Goal: Information Seeking & Learning: Get advice/opinions

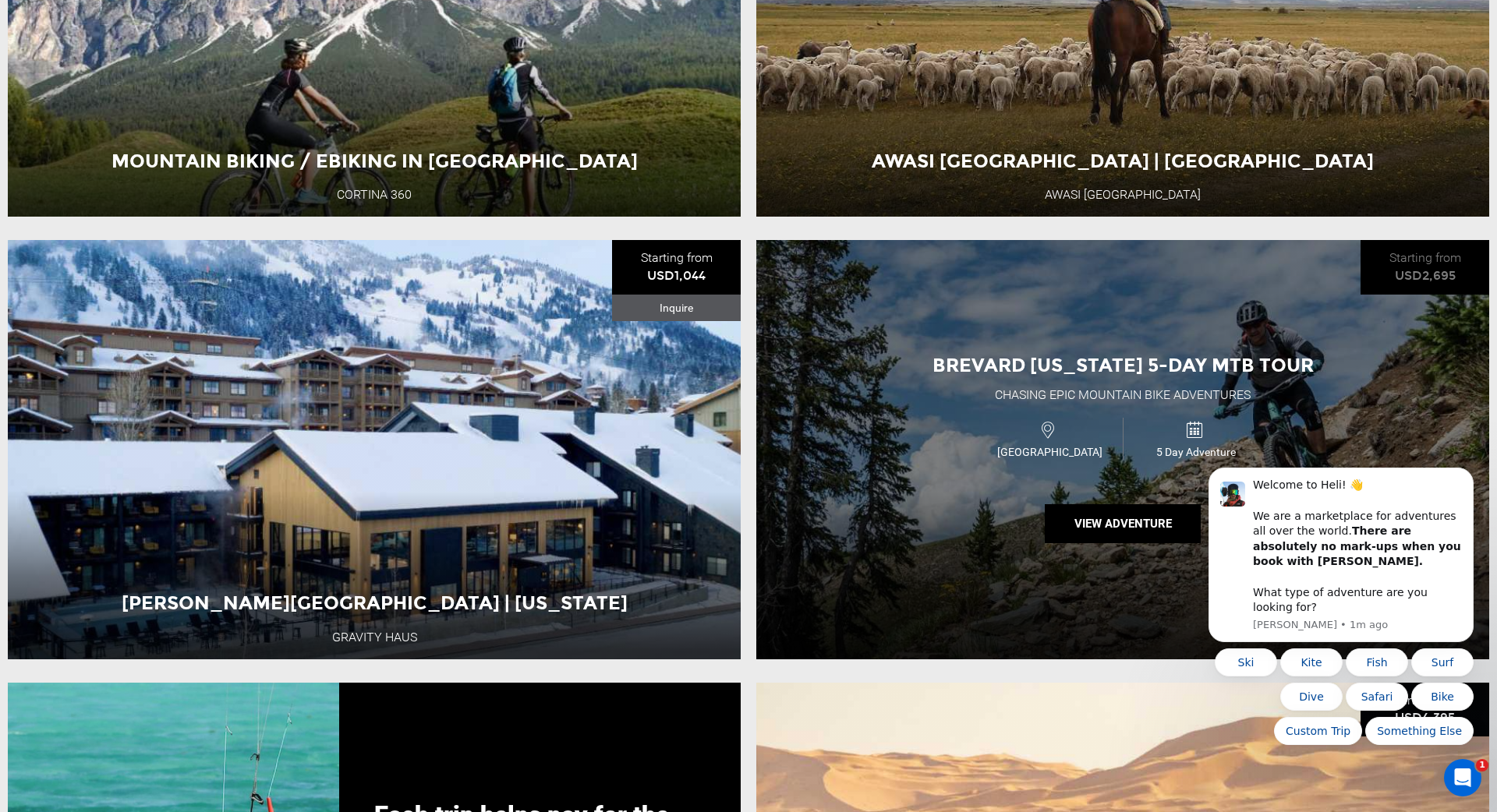
scroll to position [3241, 0]
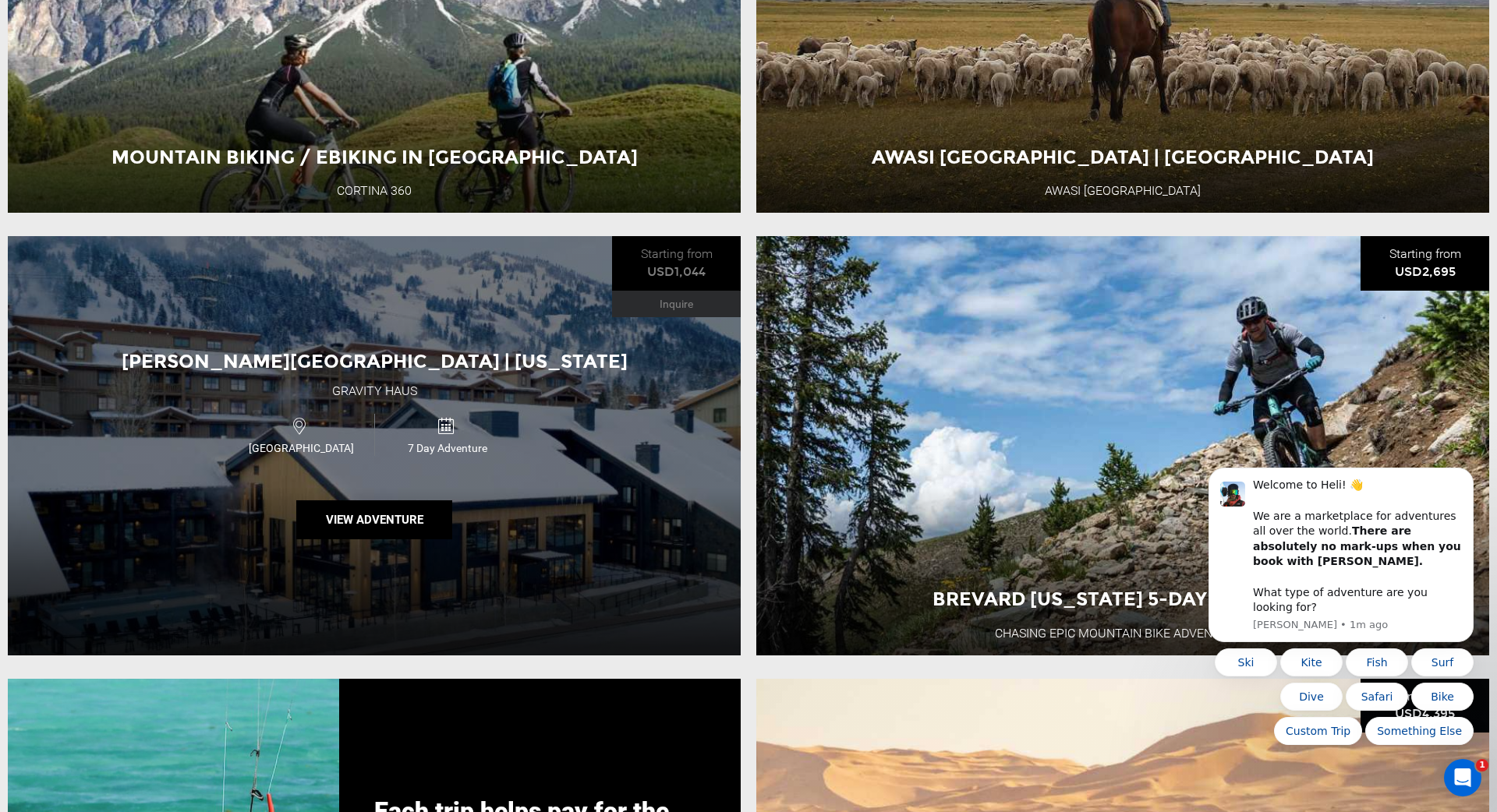
click at [439, 423] on icon at bounding box center [446, 426] width 17 height 24
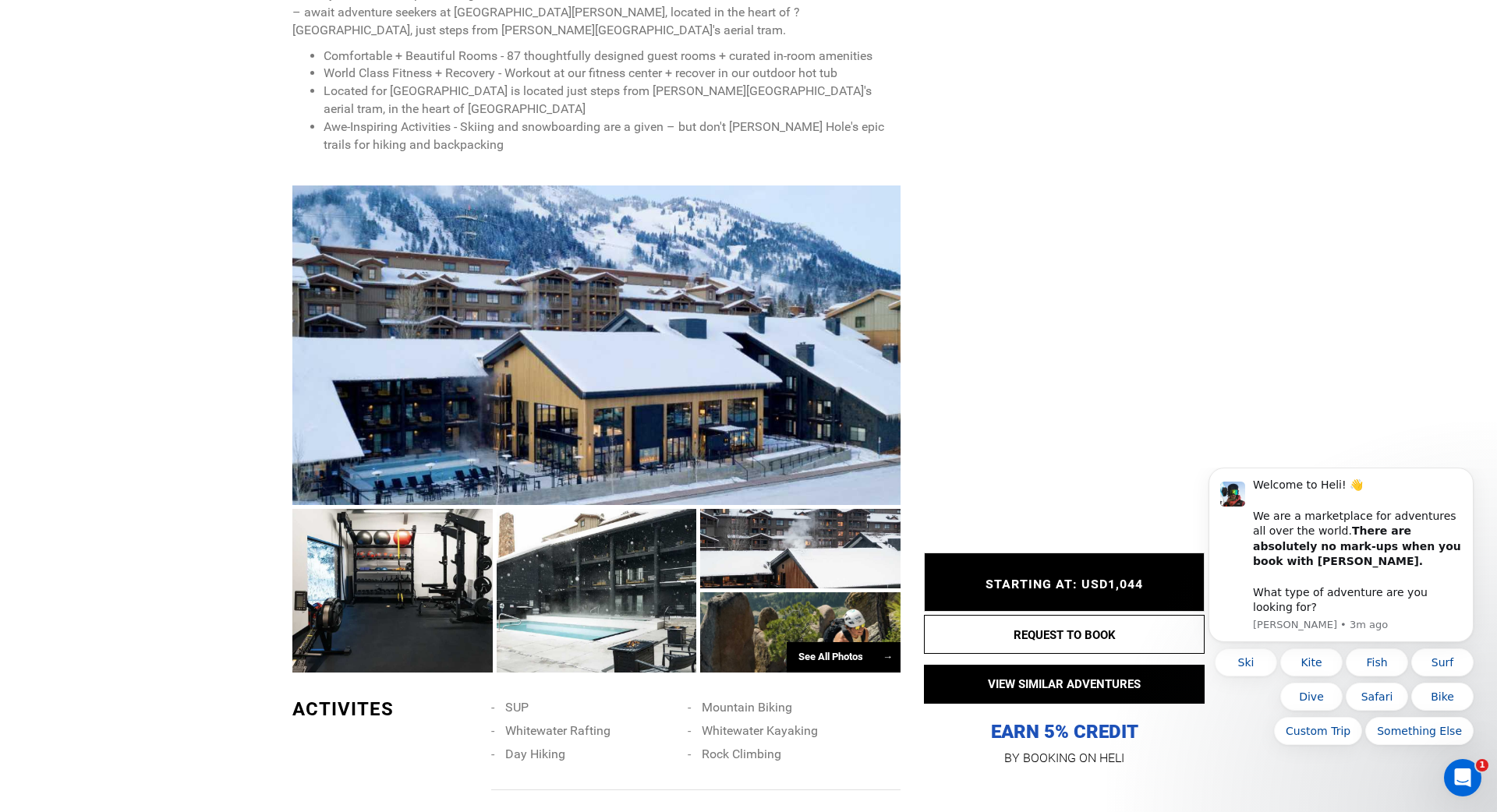
scroll to position [699, 0]
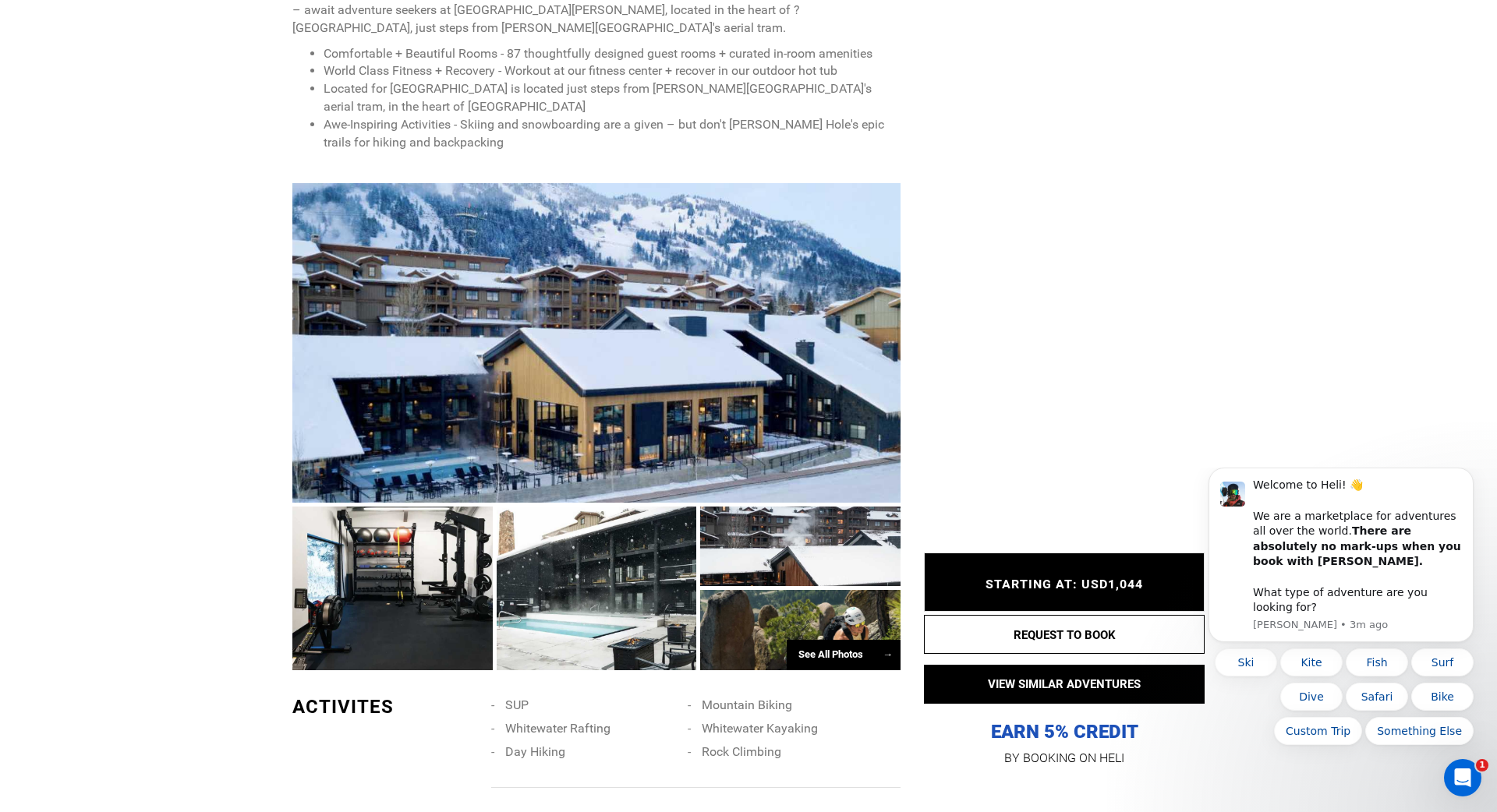
click at [866, 639] on div "See All Photos →" at bounding box center [843, 654] width 113 height 30
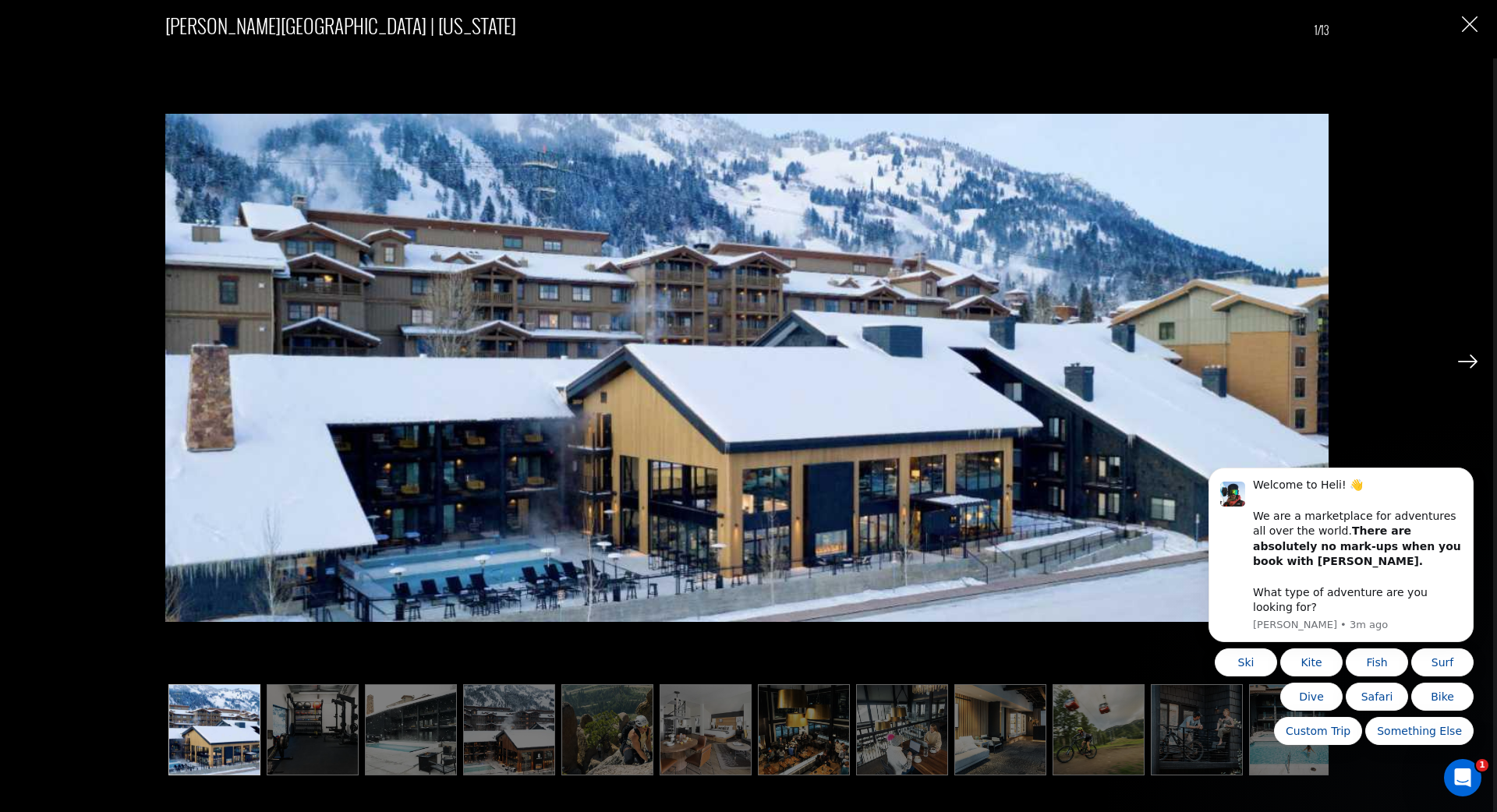
click at [1471, 365] on img at bounding box center [1467, 361] width 20 height 14
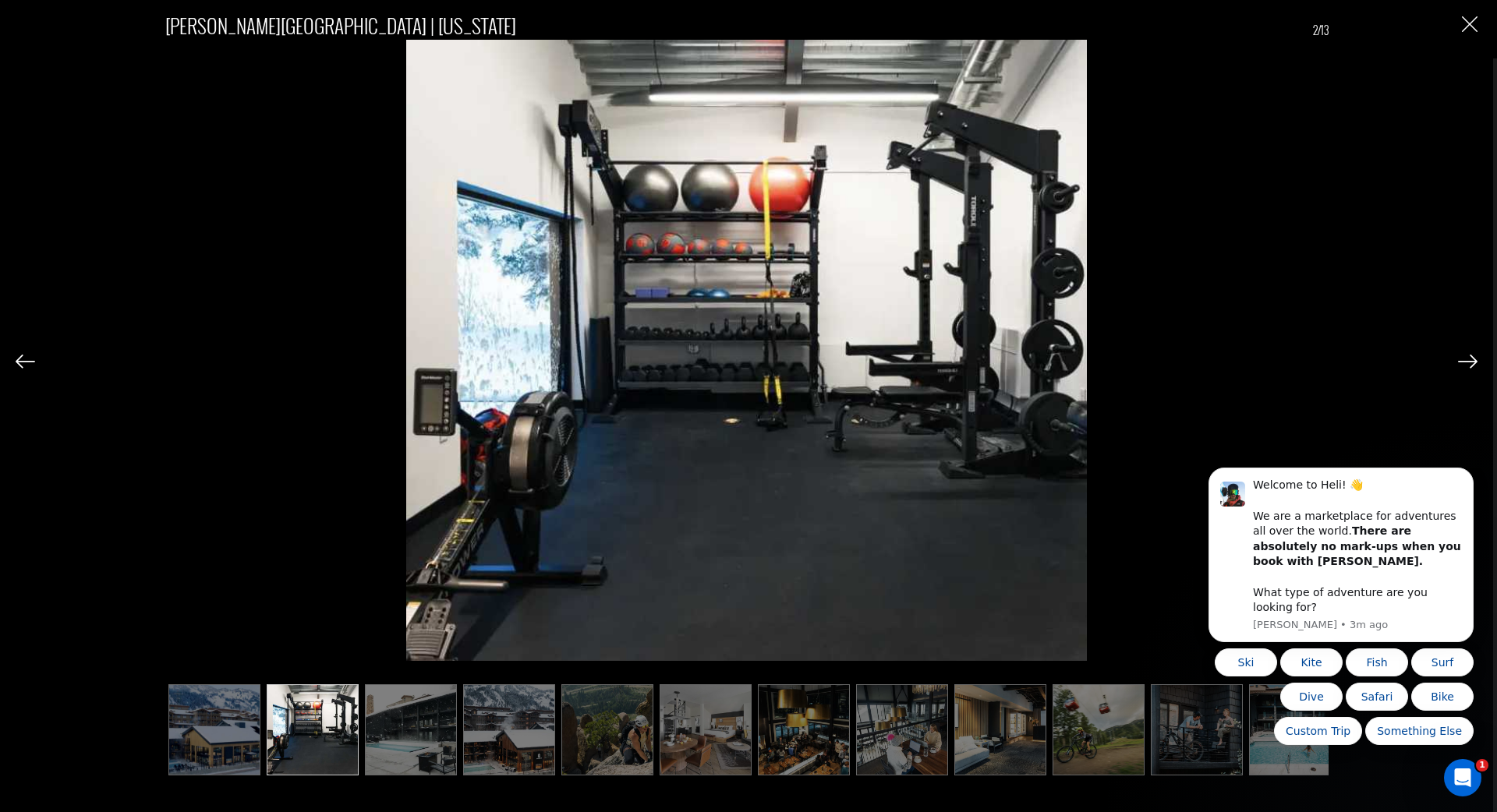
click at [1472, 365] on img at bounding box center [1467, 361] width 20 height 14
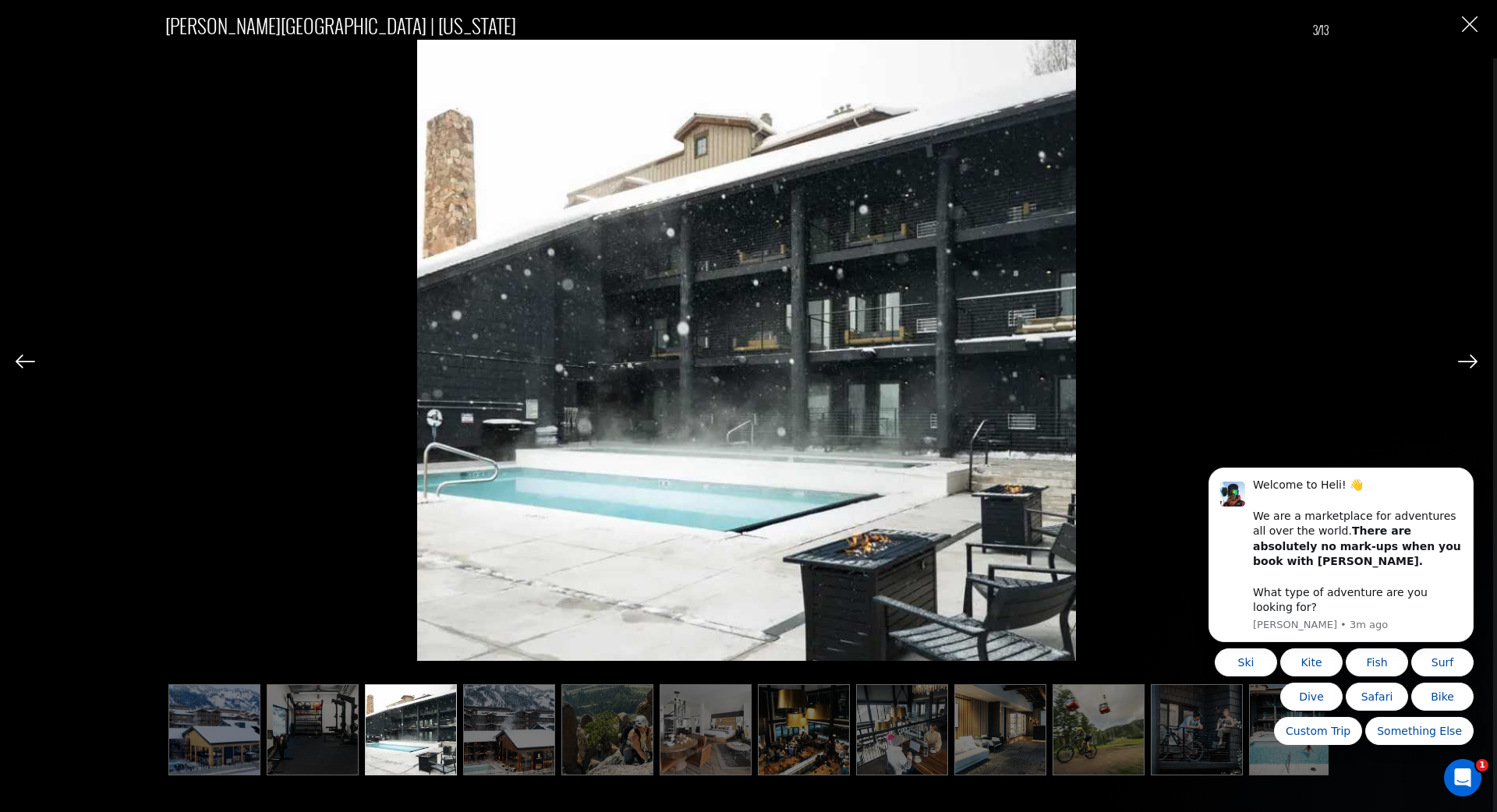
click at [1472, 365] on img at bounding box center [1467, 361] width 20 height 14
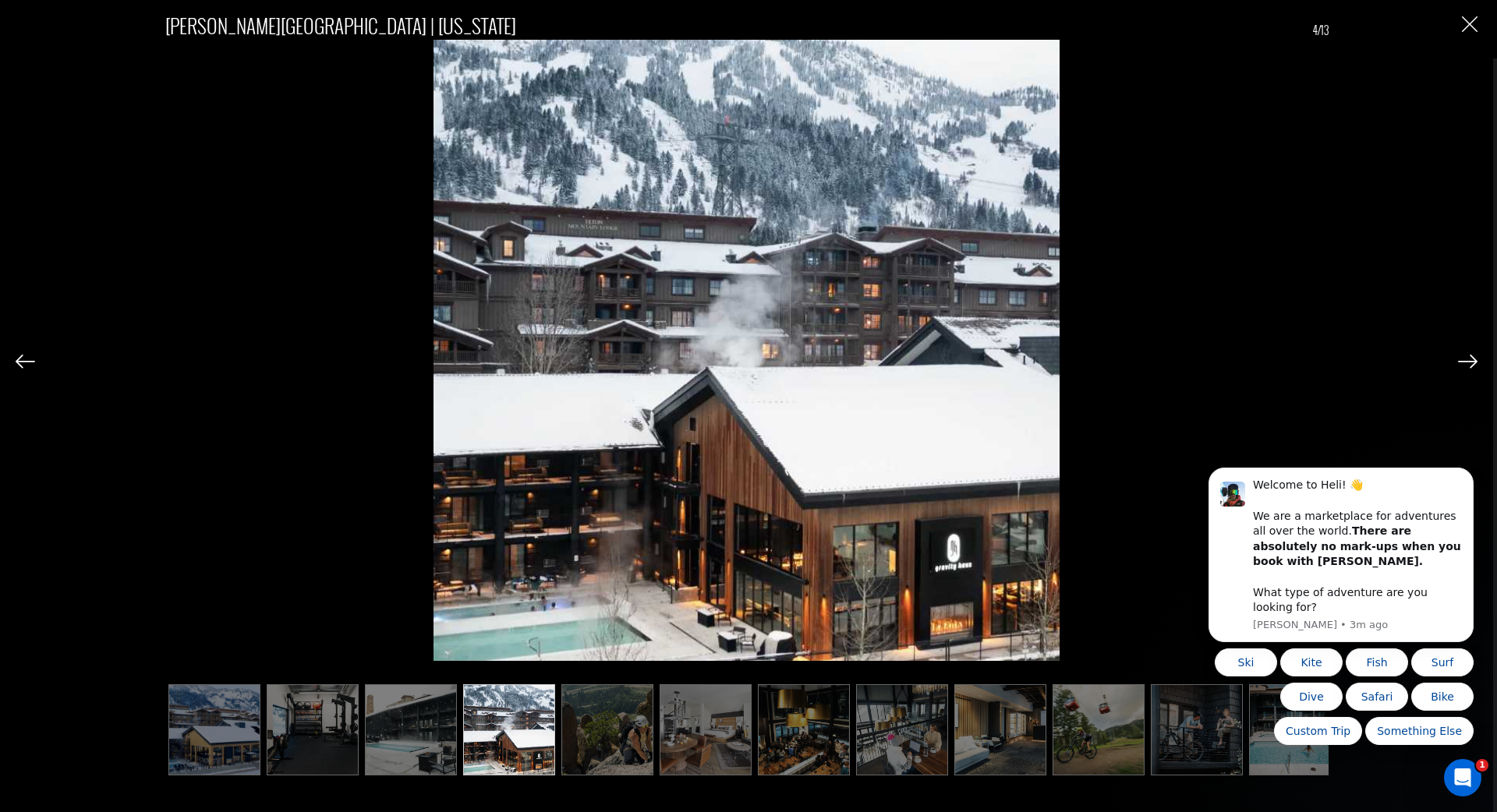
click at [1471, 365] on img at bounding box center [1467, 361] width 20 height 14
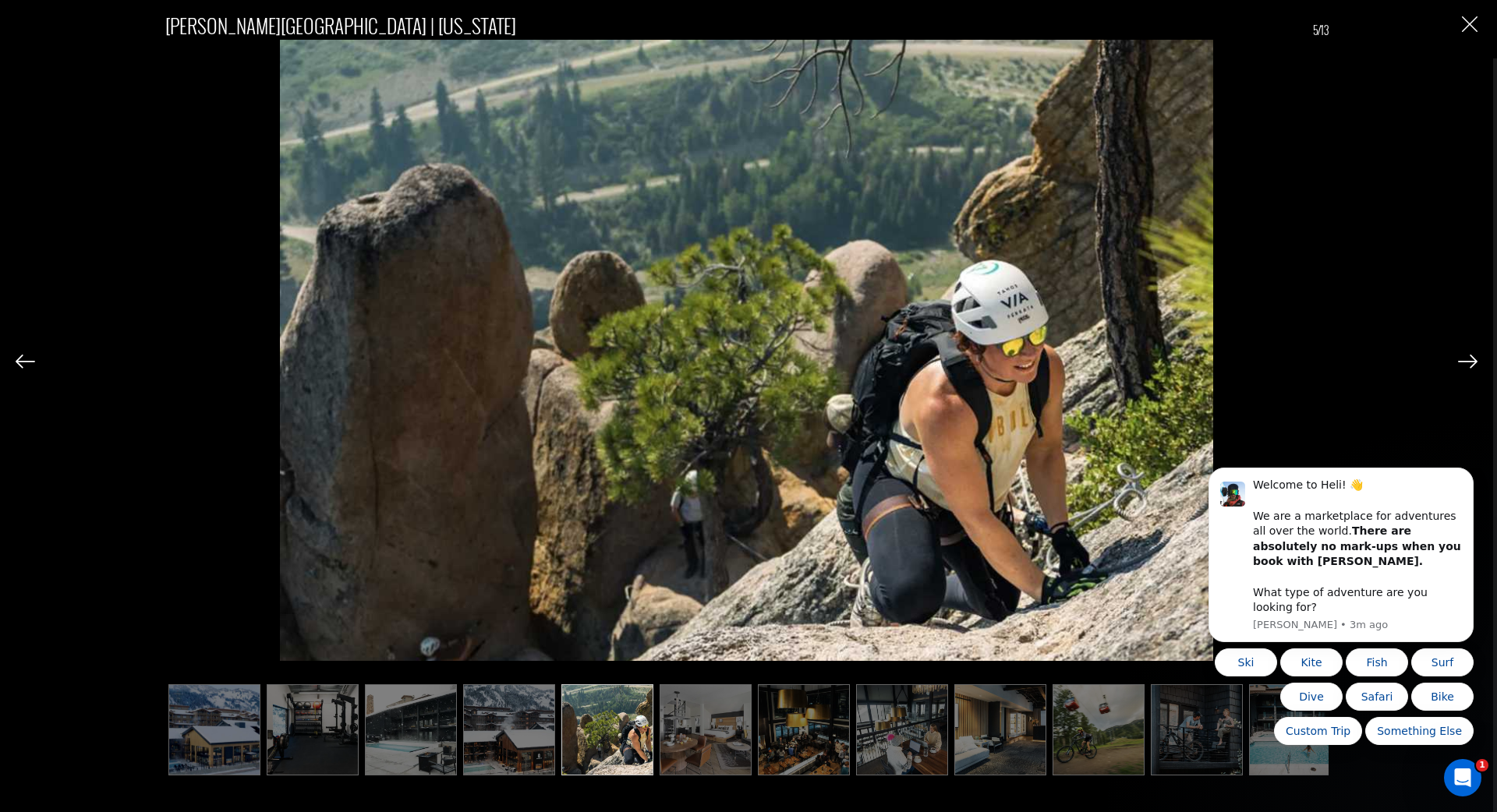
click at [1471, 365] on img at bounding box center [1467, 361] width 20 height 14
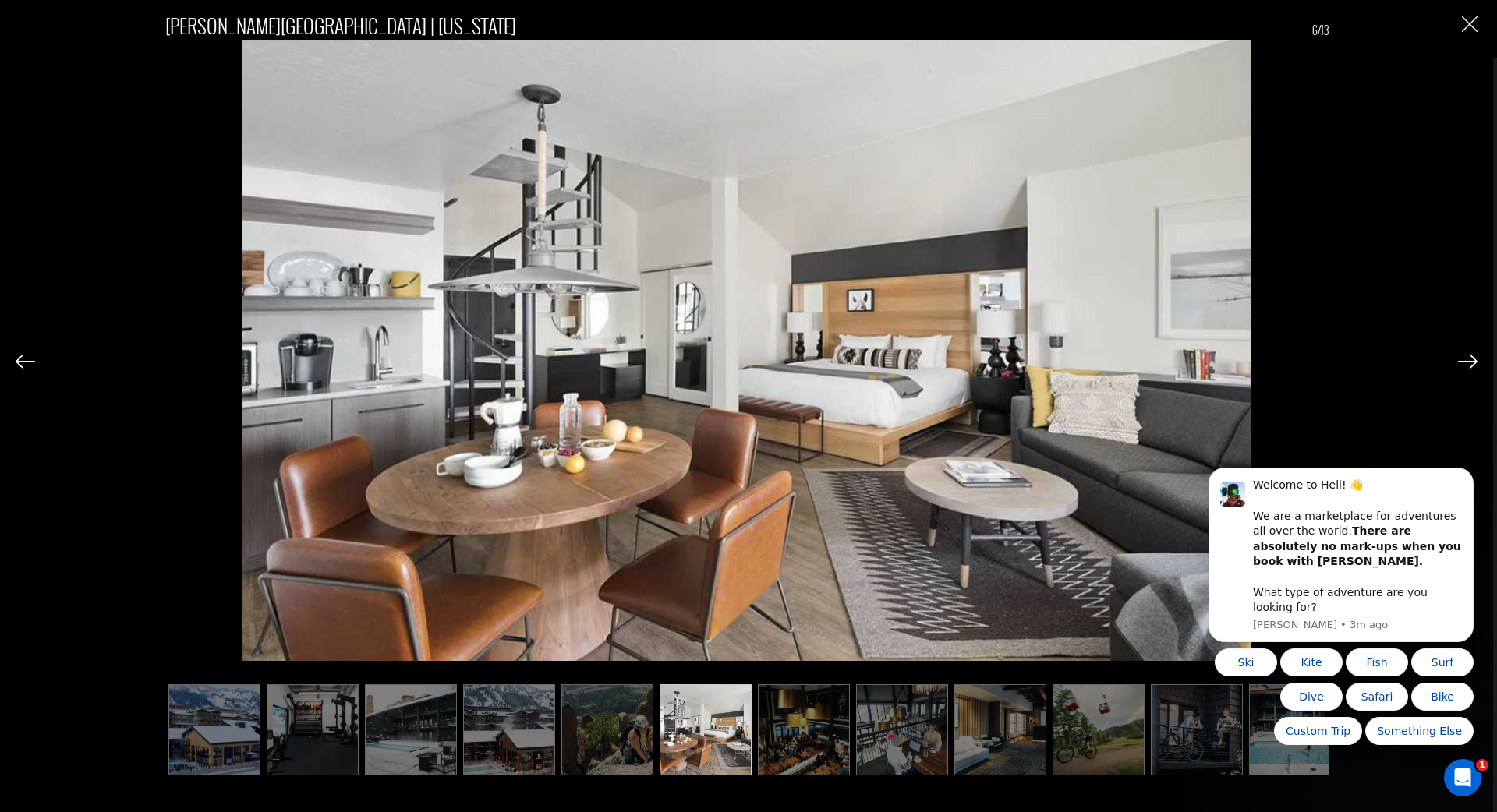
click at [1471, 365] on img at bounding box center [1467, 361] width 20 height 14
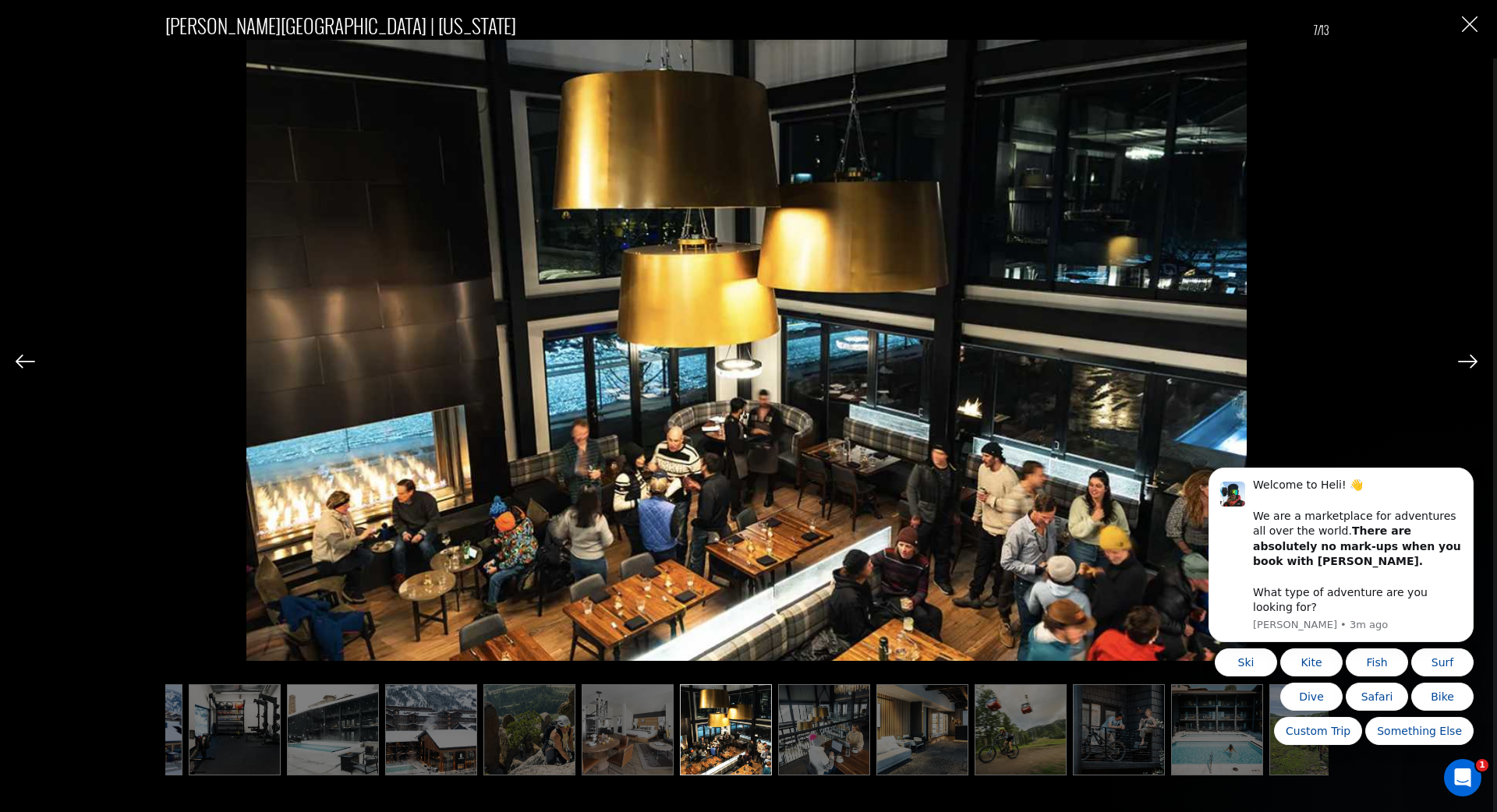
click at [1471, 365] on img at bounding box center [1467, 361] width 20 height 14
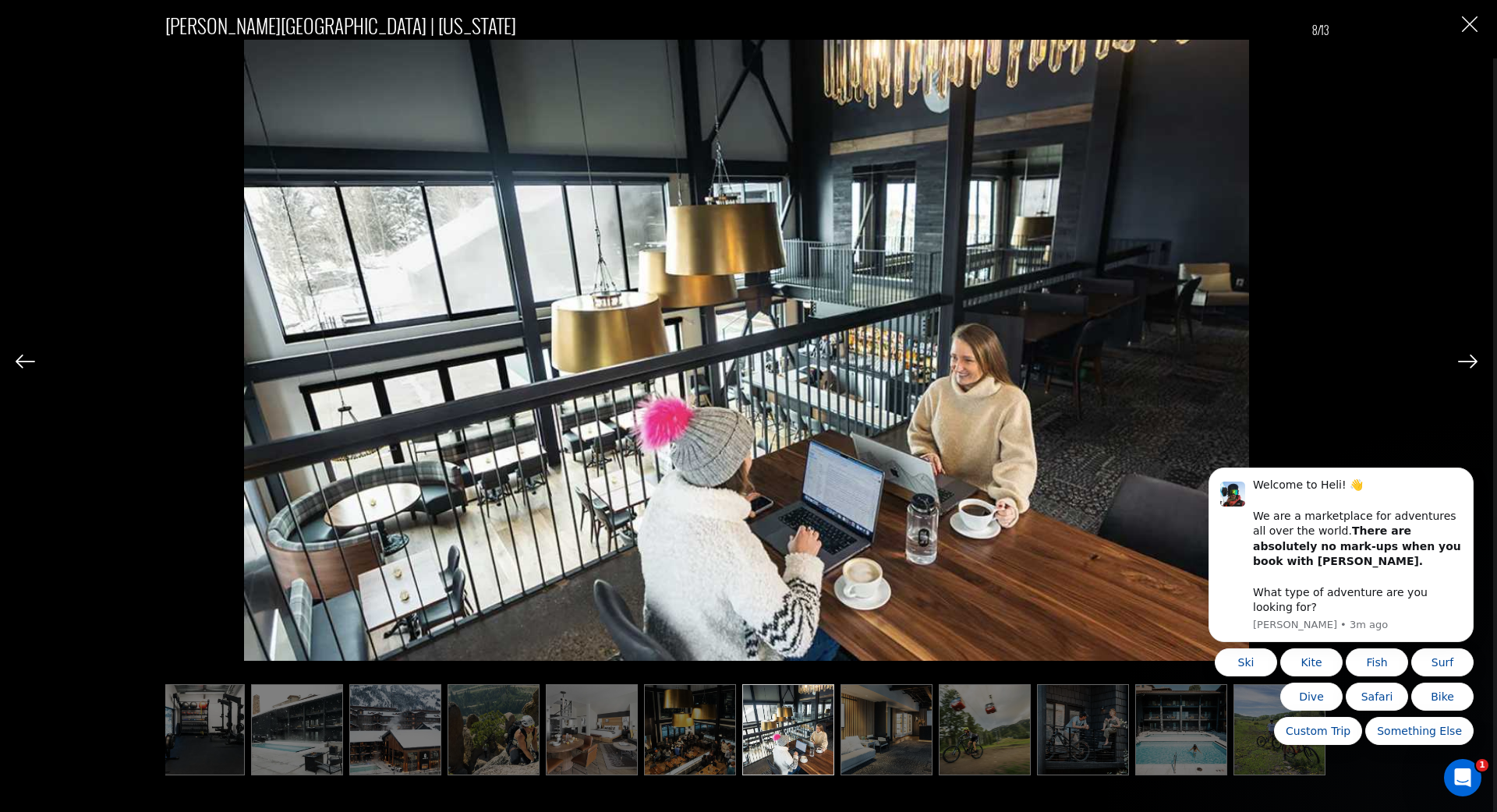
scroll to position [0, 113]
click at [1471, 365] on img at bounding box center [1467, 361] width 20 height 14
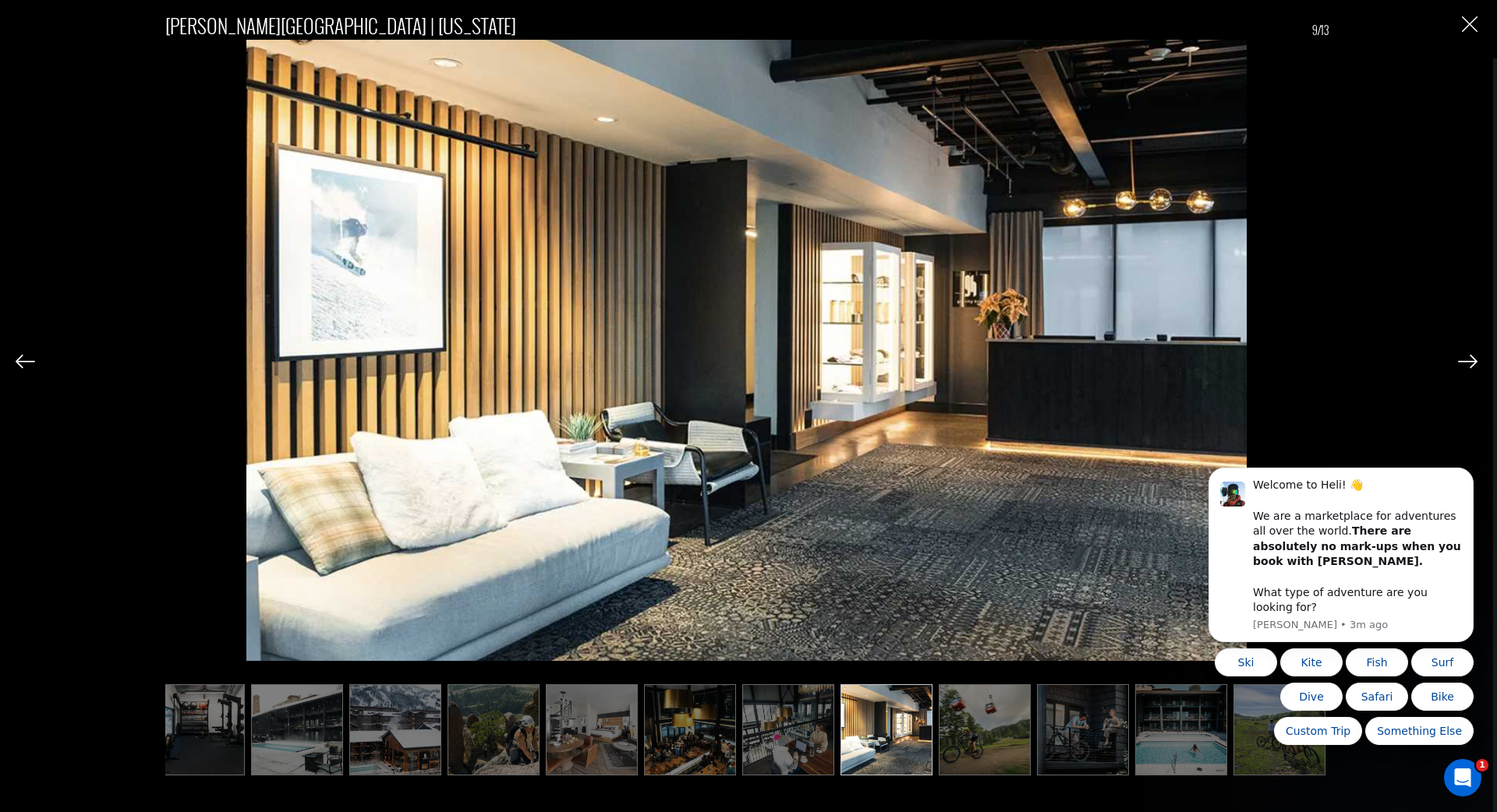
click at [1471, 365] on img at bounding box center [1467, 361] width 20 height 14
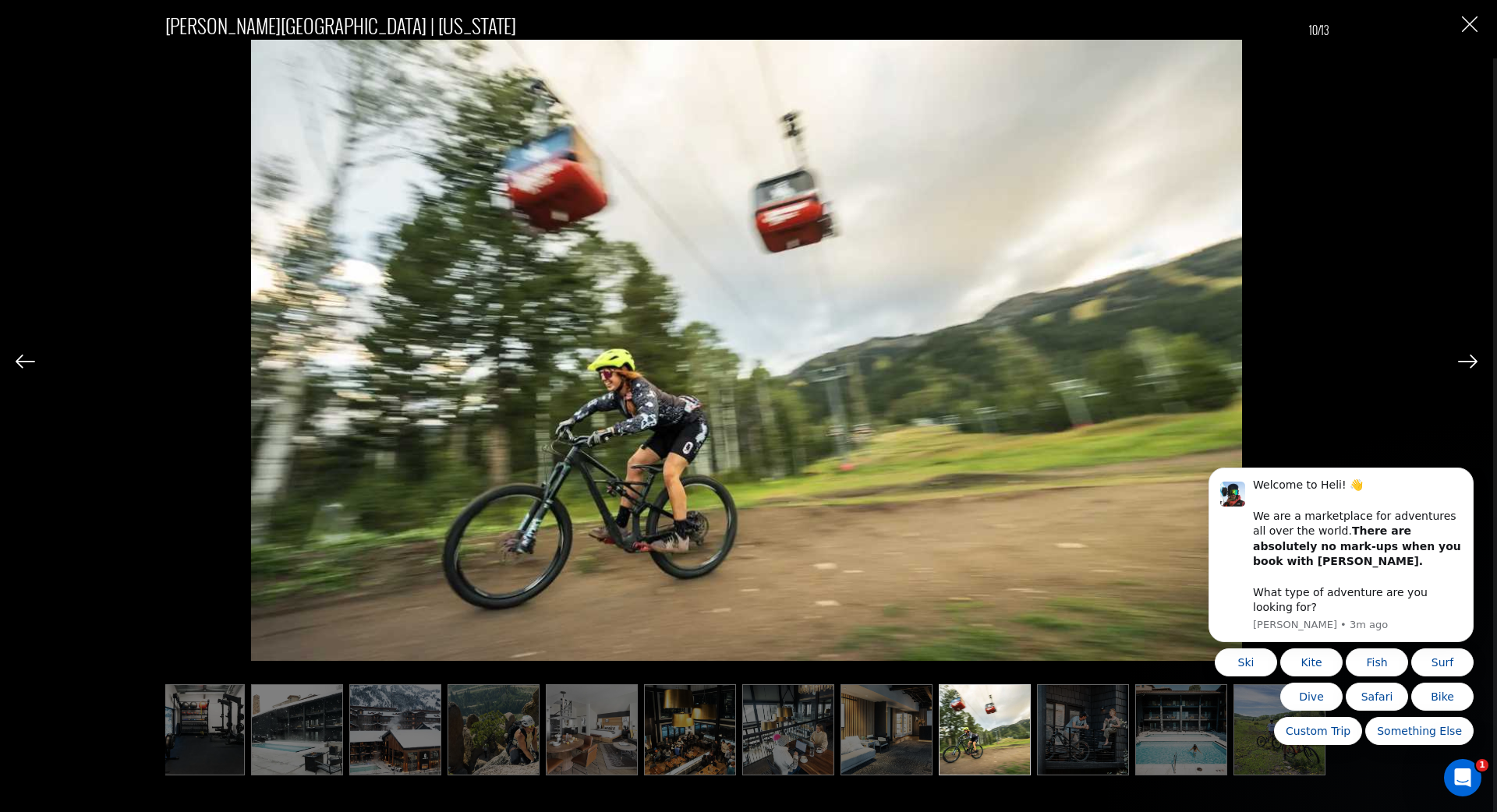
click at [1471, 365] on img at bounding box center [1467, 361] width 20 height 14
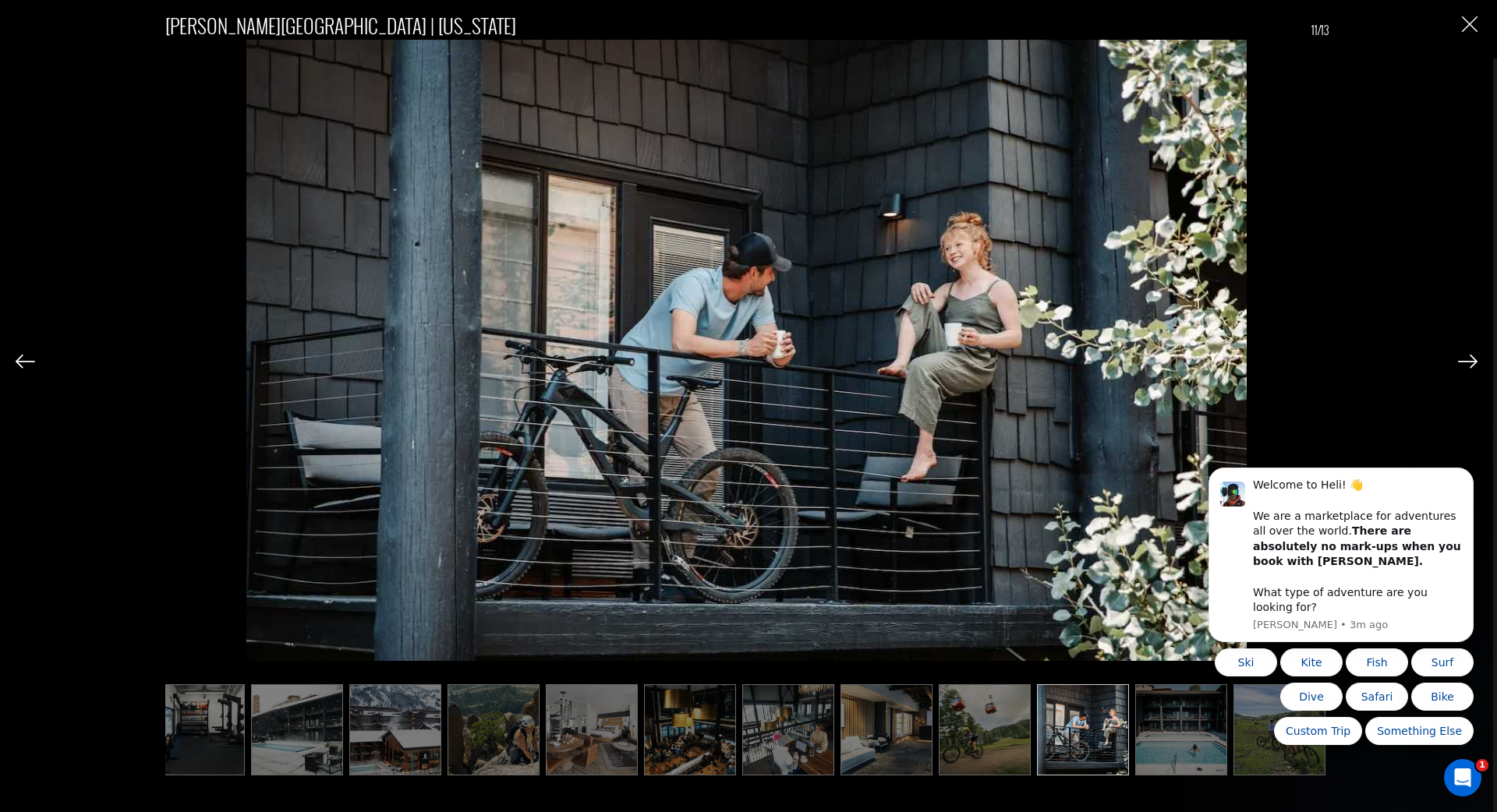
click at [1471, 365] on img at bounding box center [1467, 361] width 20 height 14
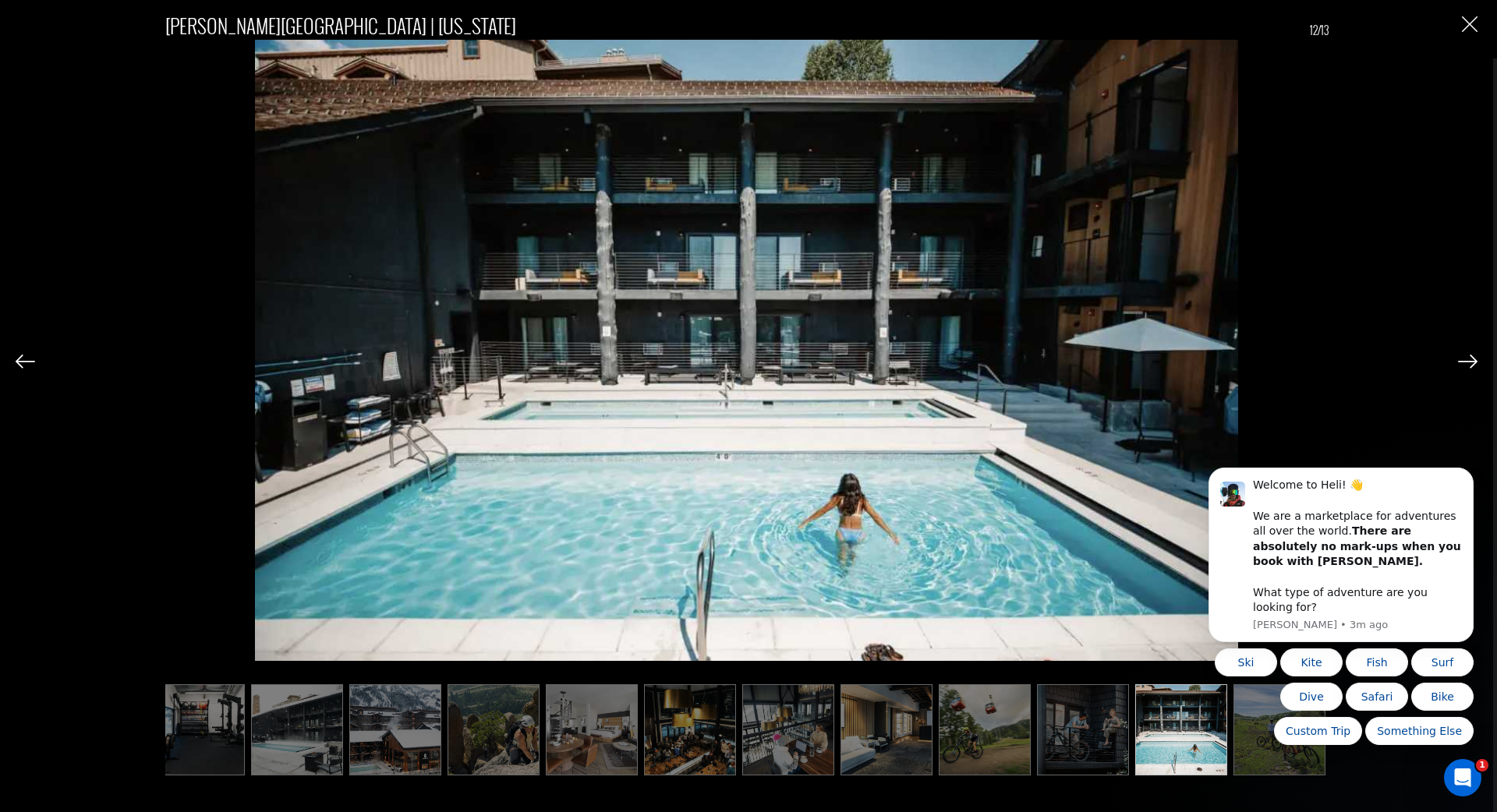
click at [1471, 365] on img at bounding box center [1467, 361] width 20 height 14
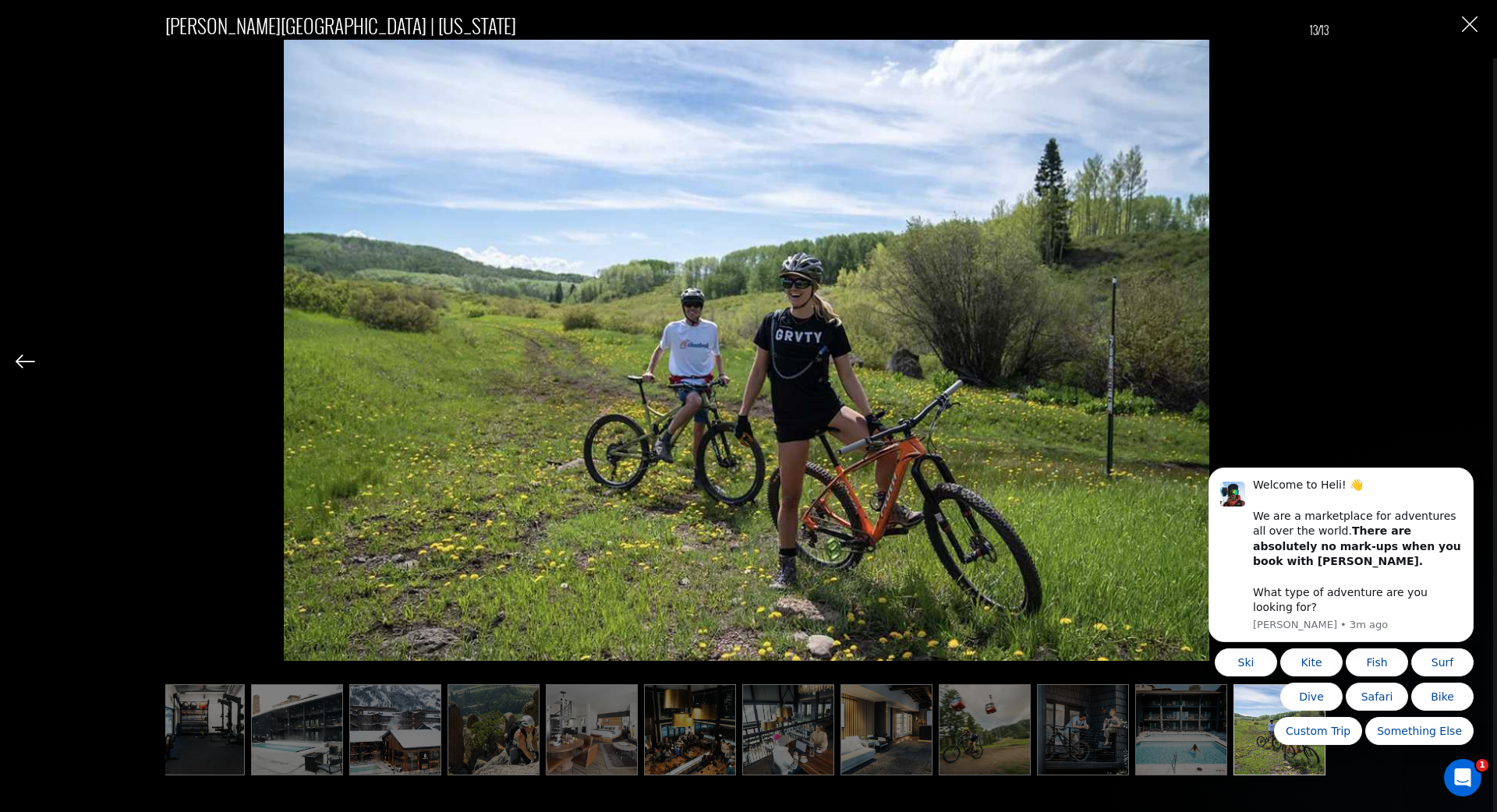
click at [1471, 365] on div "[PERSON_NAME][GEOGRAPHIC_DATA] | [US_STATE] 13/13" at bounding box center [747, 385] width 1461 height 772
click at [1466, 32] on button "Close" at bounding box center [1469, 23] width 16 height 16
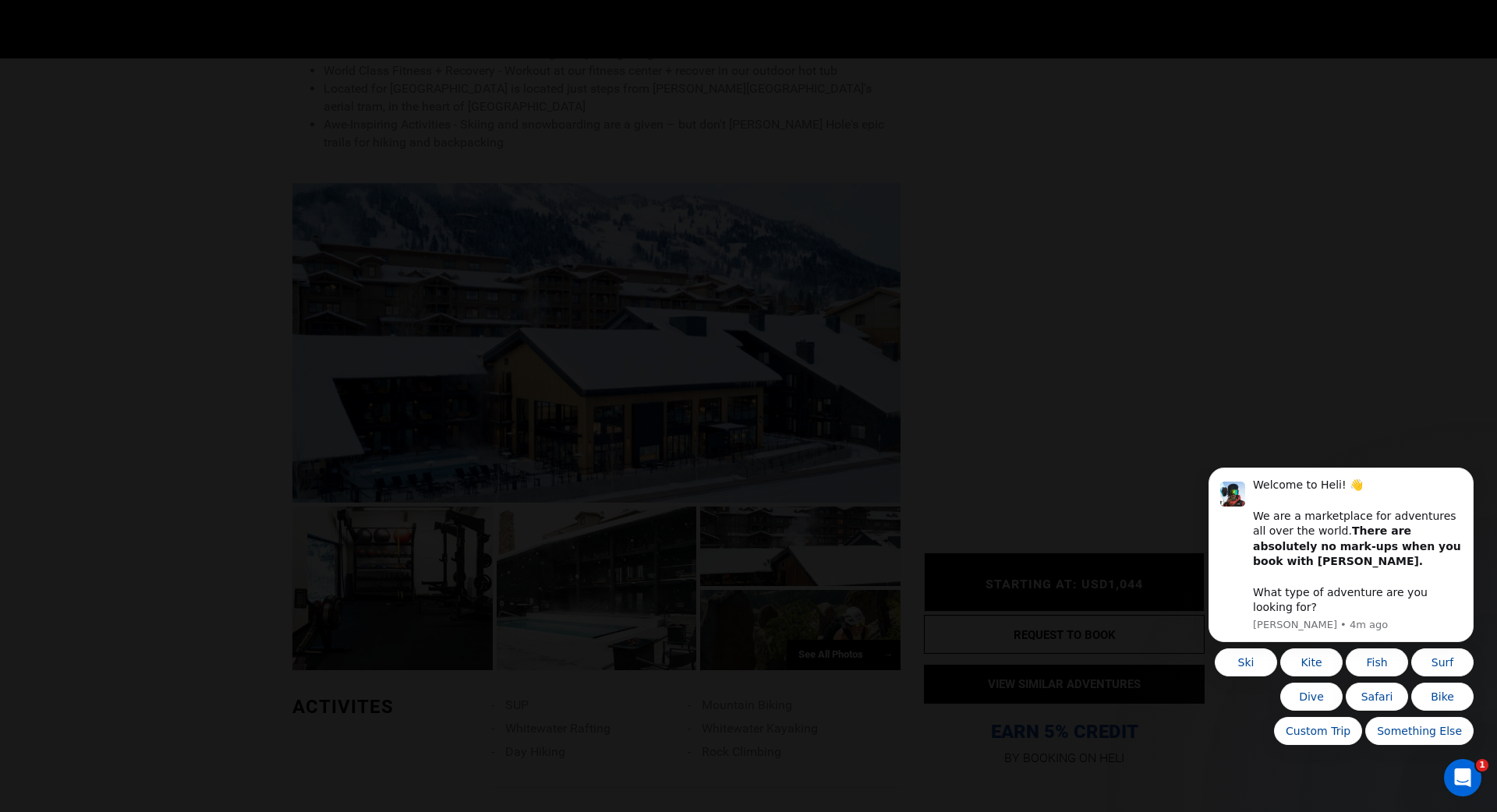
scroll to position [0, 0]
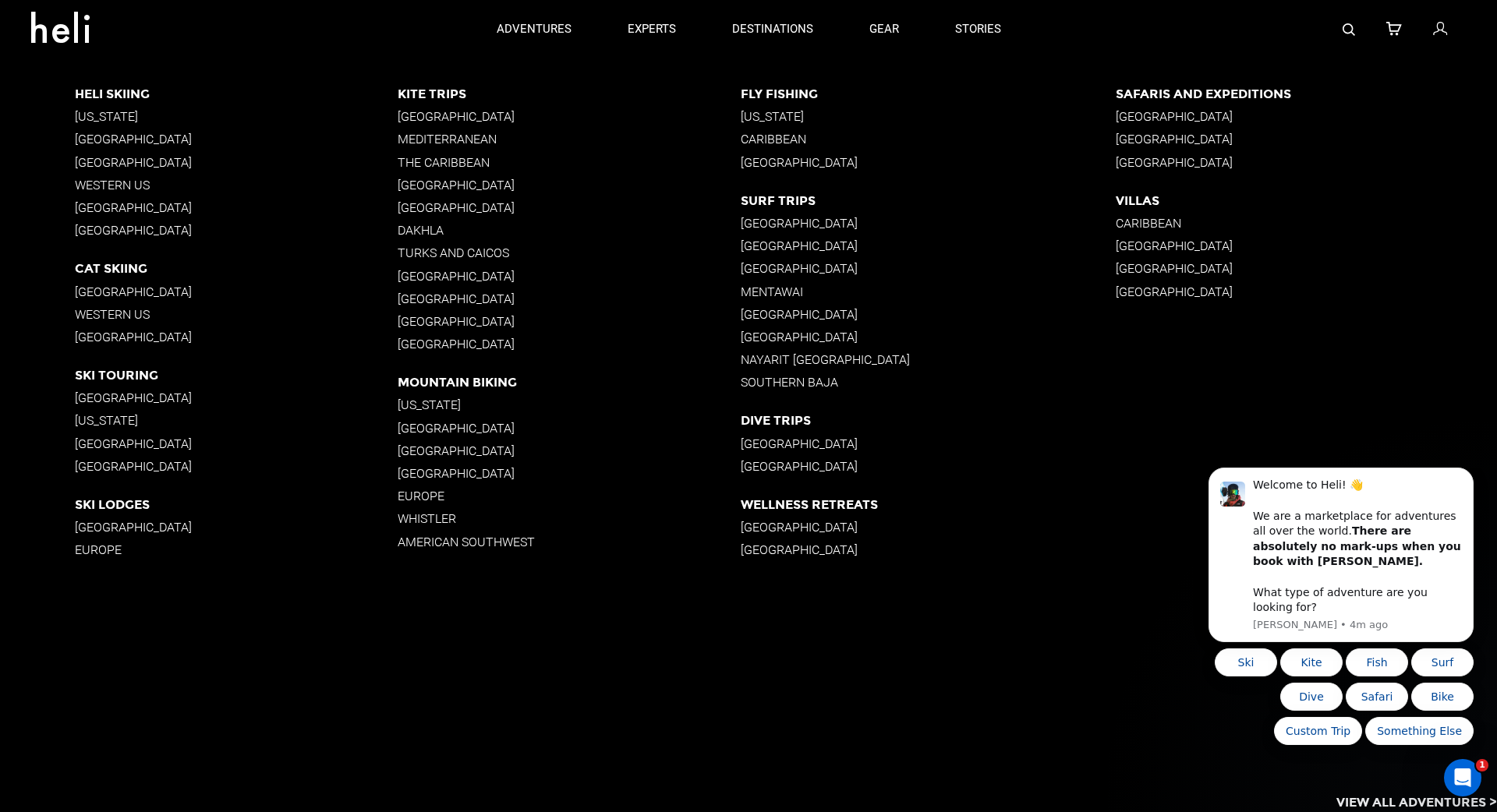
click at [425, 406] on p "[US_STATE]" at bounding box center [569, 405] width 343 height 15
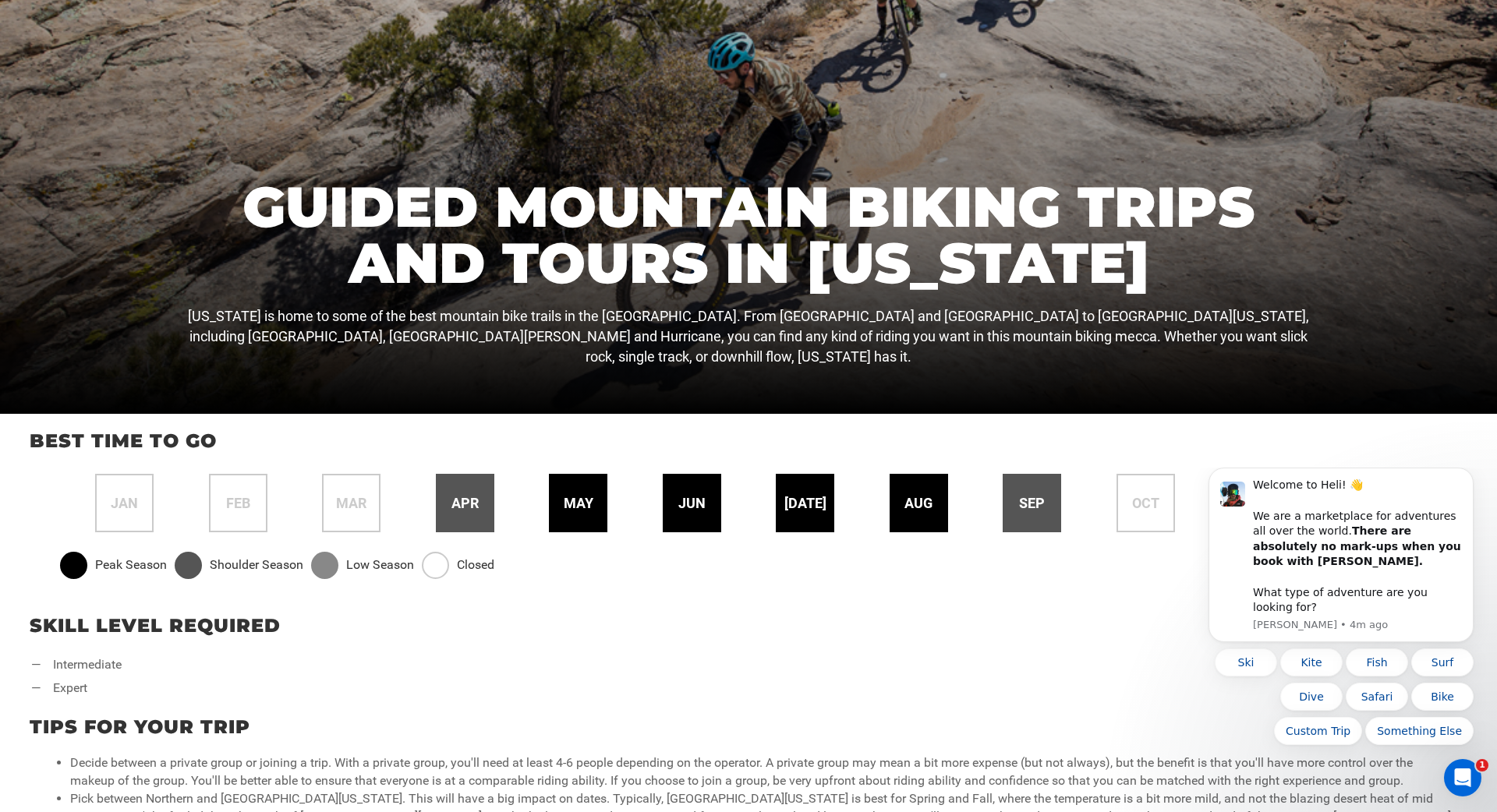
scroll to position [321, 0]
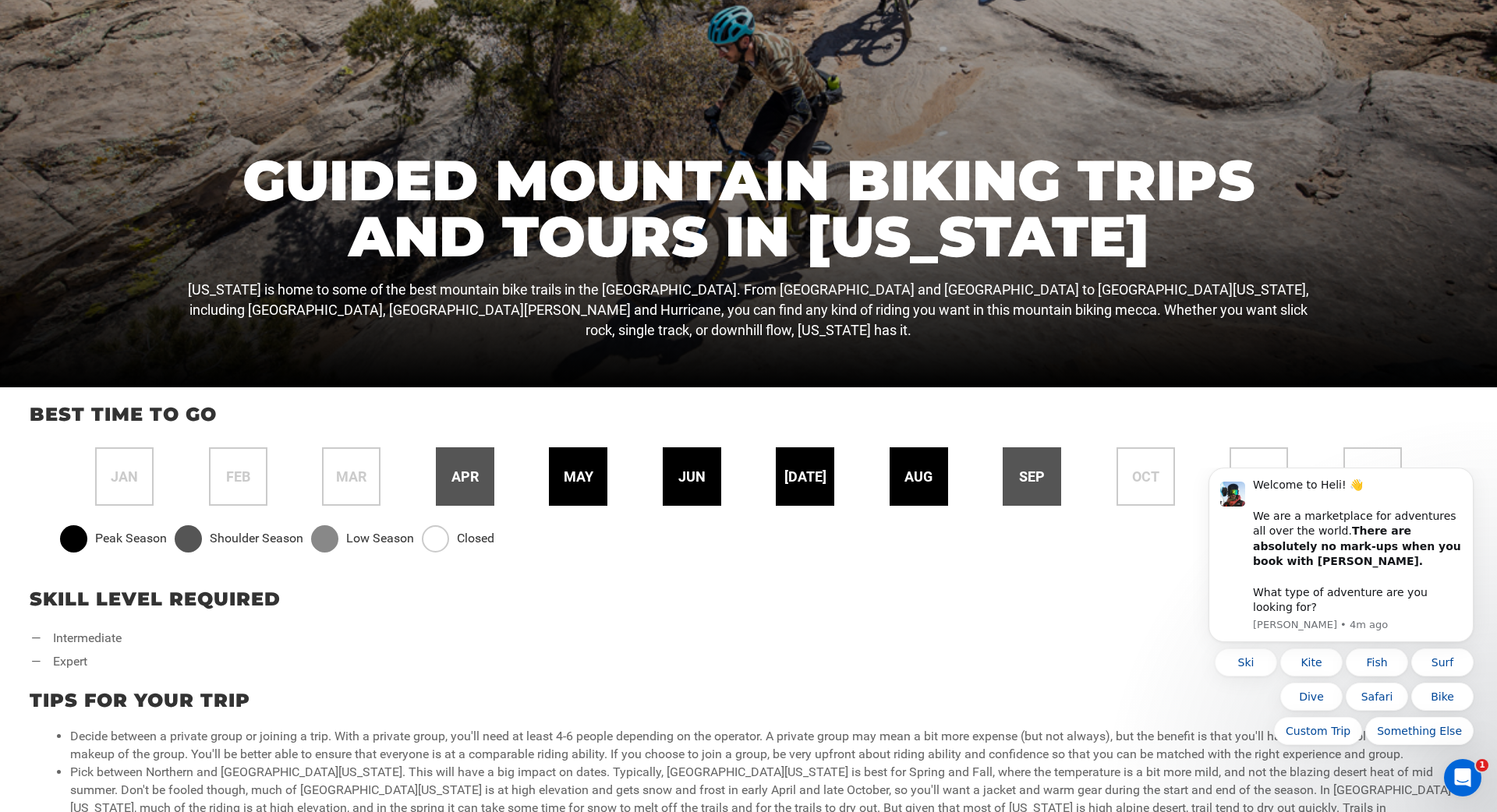
click at [567, 465] on div "may" at bounding box center [578, 476] width 58 height 58
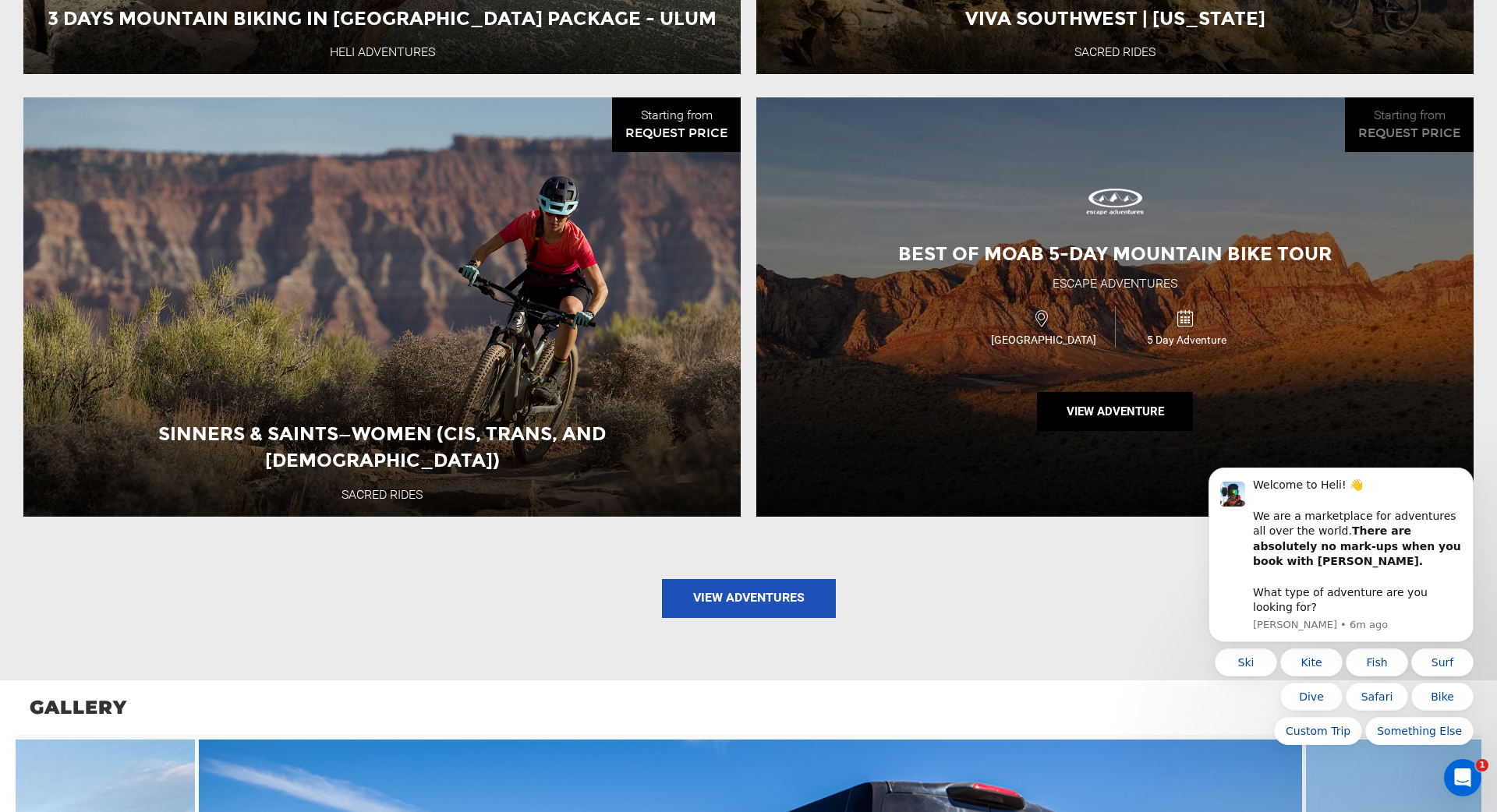
scroll to position [1899, 0]
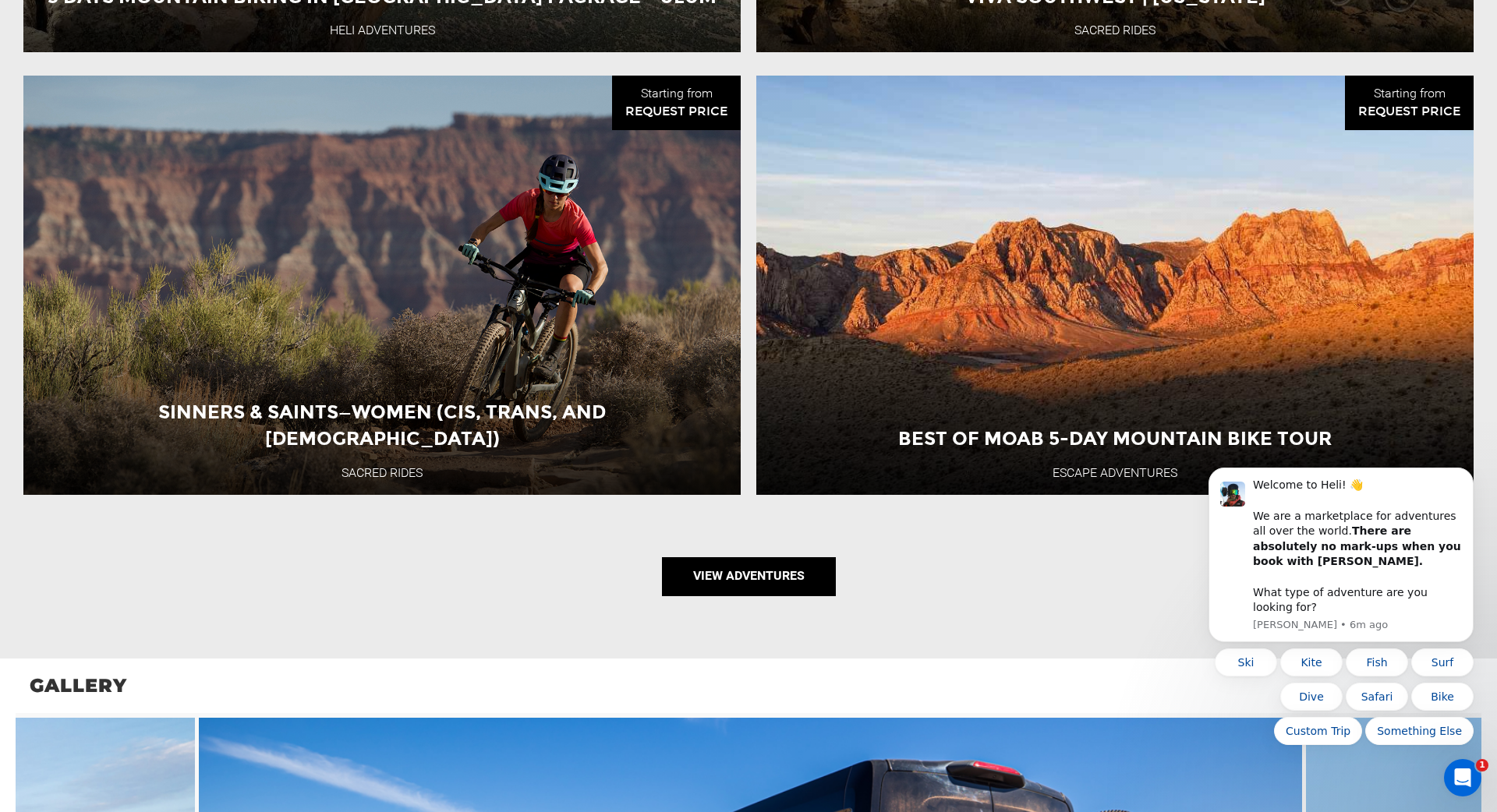
click at [784, 557] on link "View Adventures" at bounding box center [748, 577] width 174 height 39
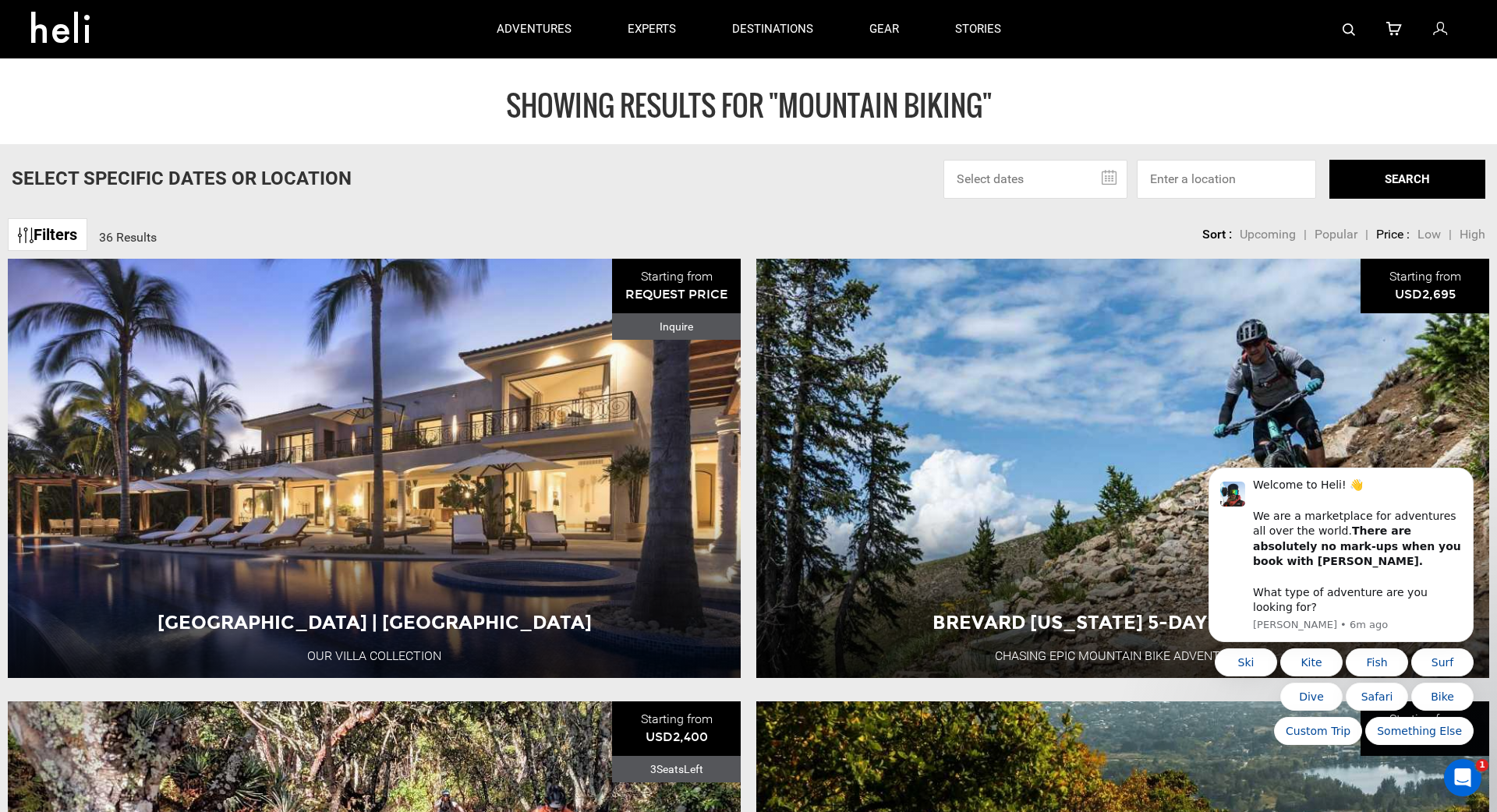
scroll to position [0, 1]
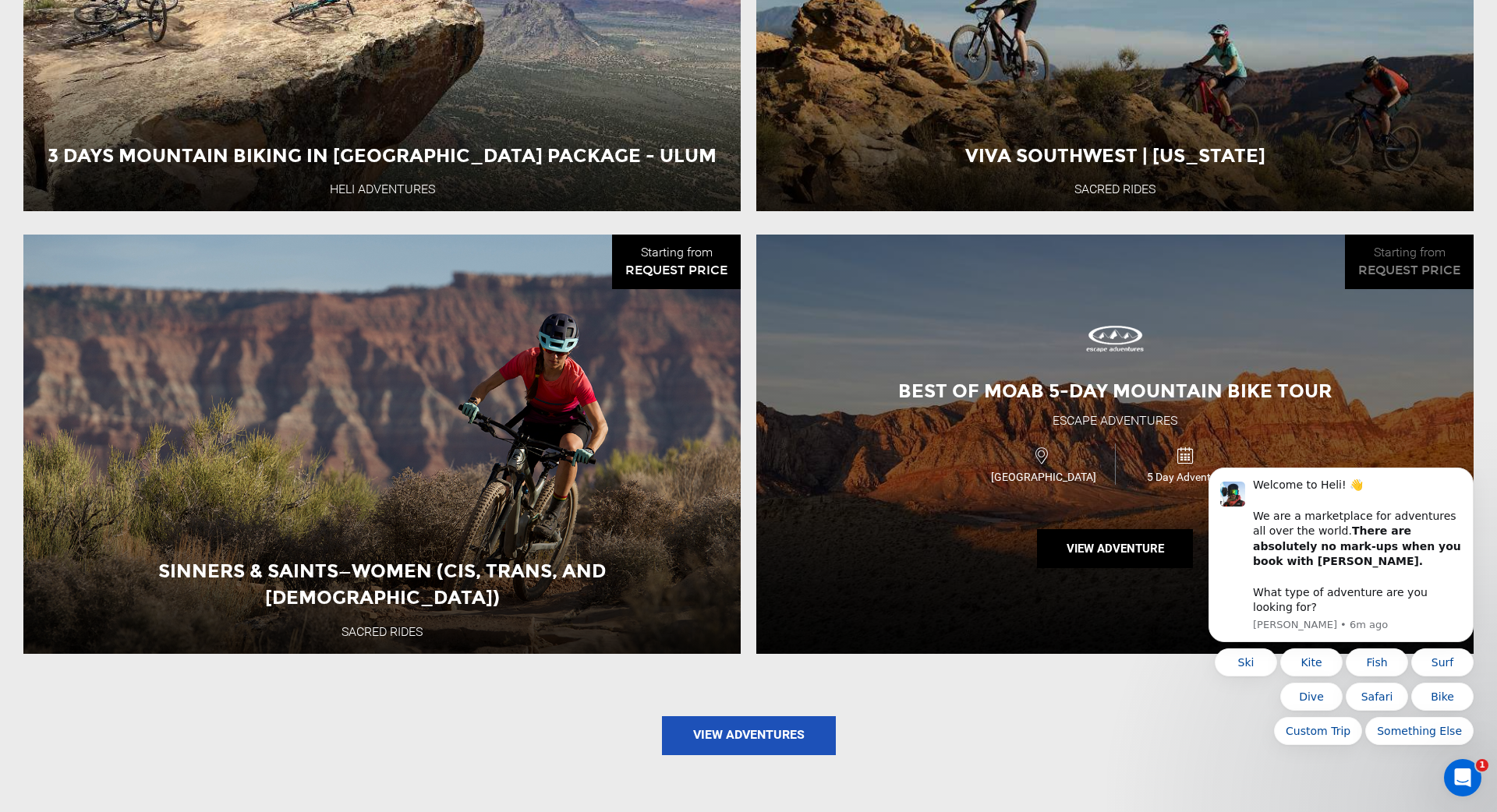
scroll to position [1740, 0]
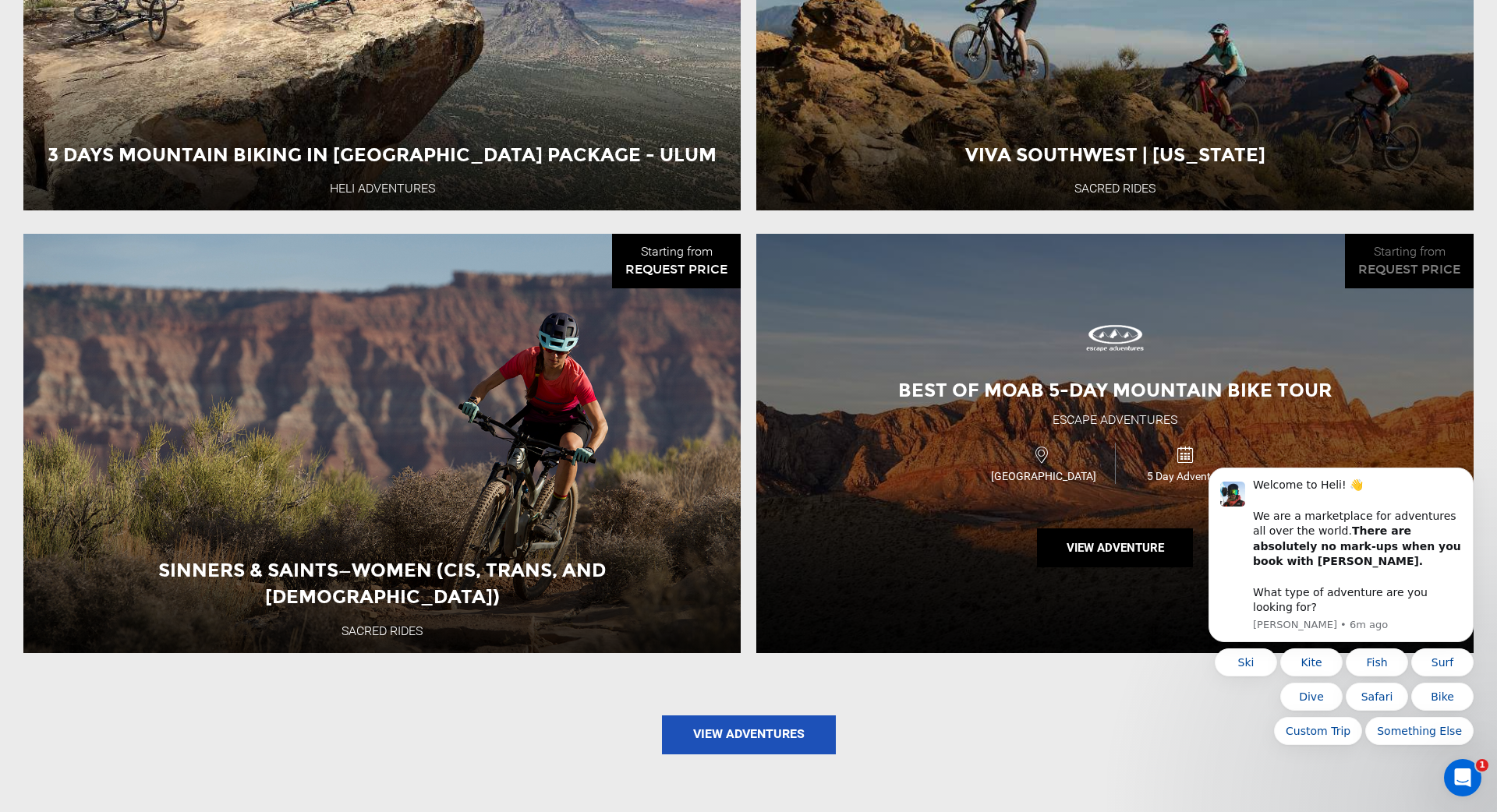
click at [1137, 403] on div "Best of Moab 5-Day Mountain Bike Tour Escape Adventures USA 5 Day Adventure Vie…" at bounding box center [1114, 443] width 718 height 419
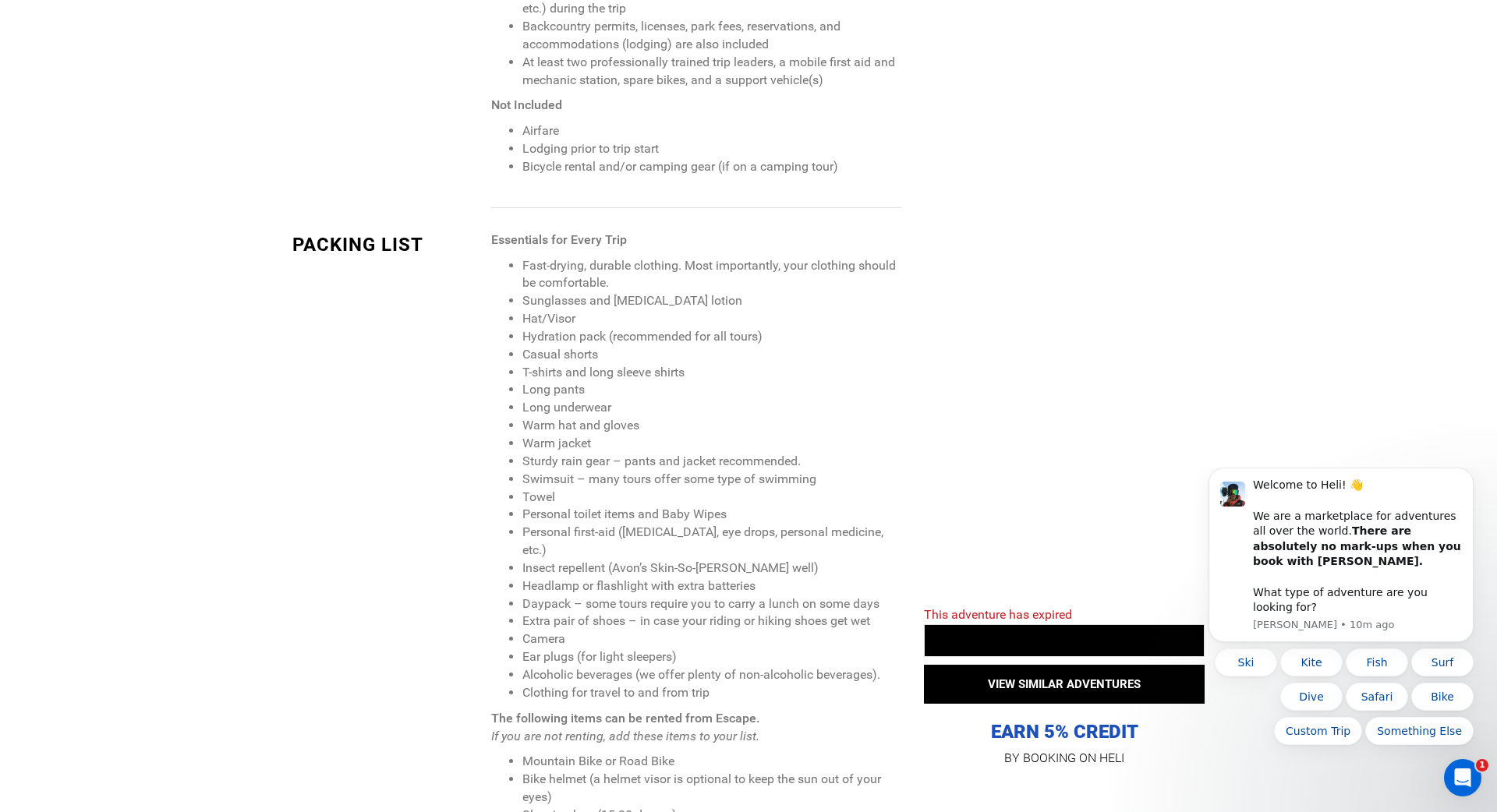
scroll to position [1790, 0]
click at [1434, 697] on button "Bike" at bounding box center [1442, 697] width 62 height 28
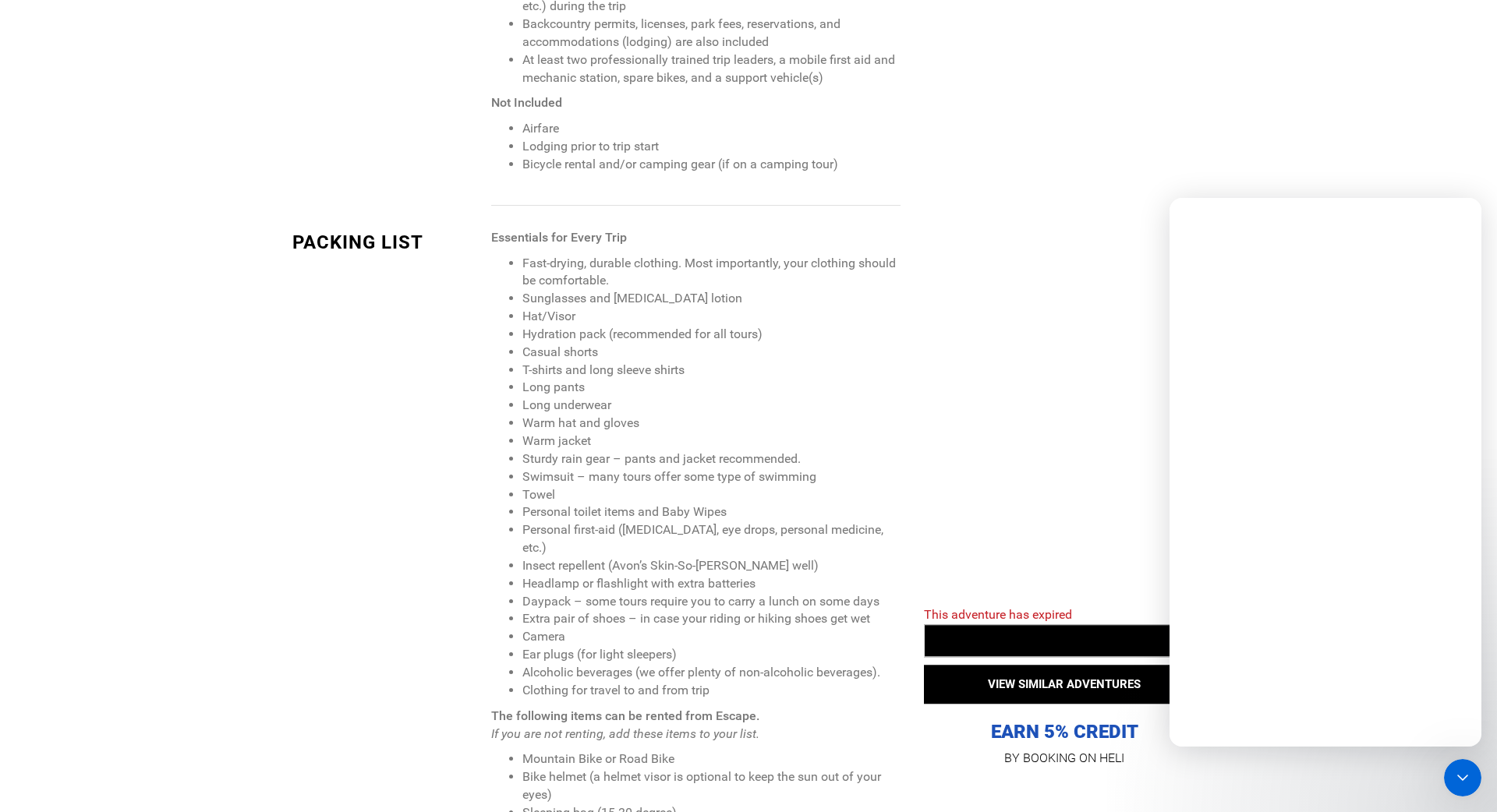
scroll to position [0, 0]
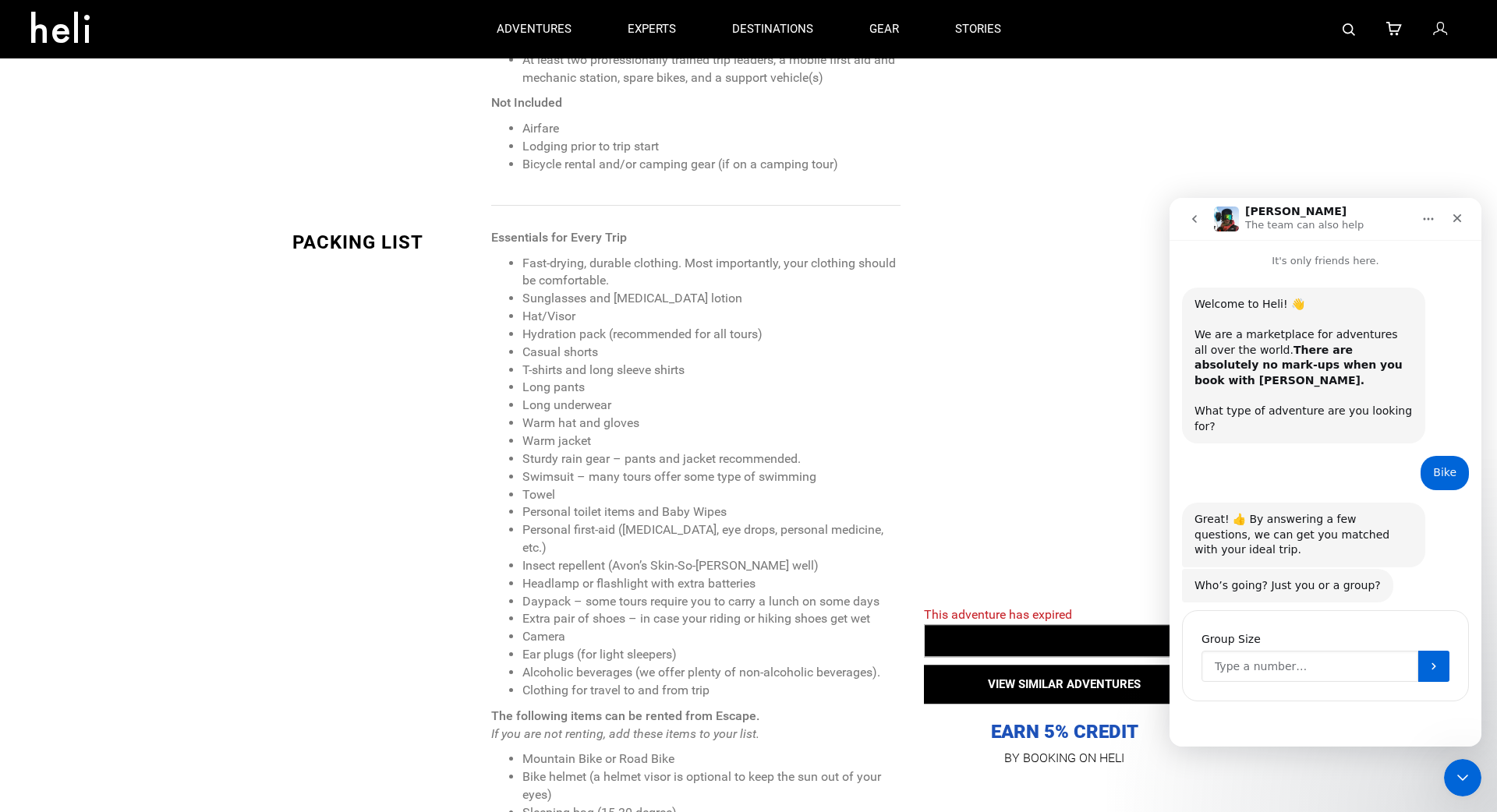
click at [1323, 651] on input "Group Size" at bounding box center [1309, 666] width 217 height 31
type input "M"
type input "2"
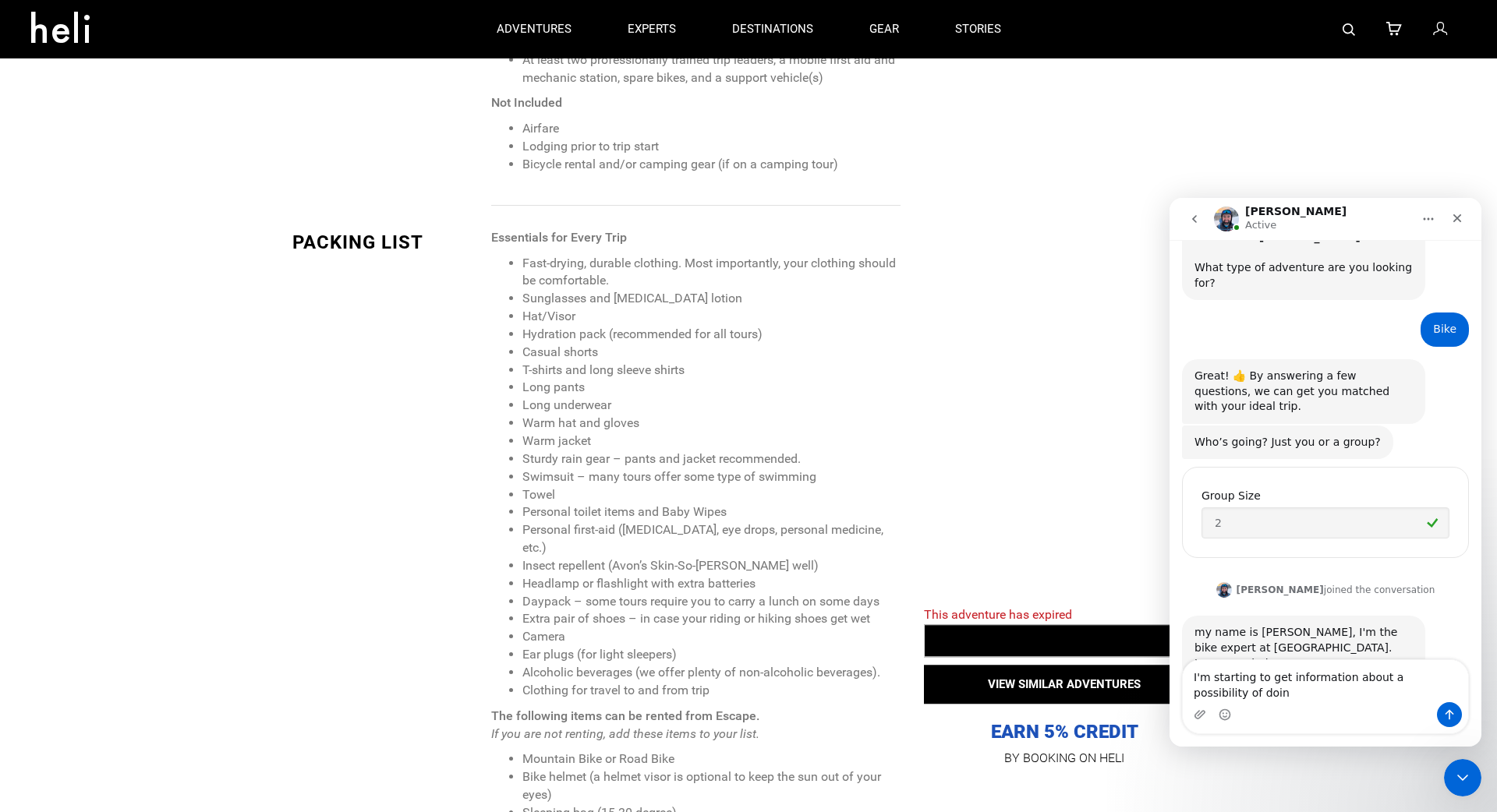
scroll to position [159, 0]
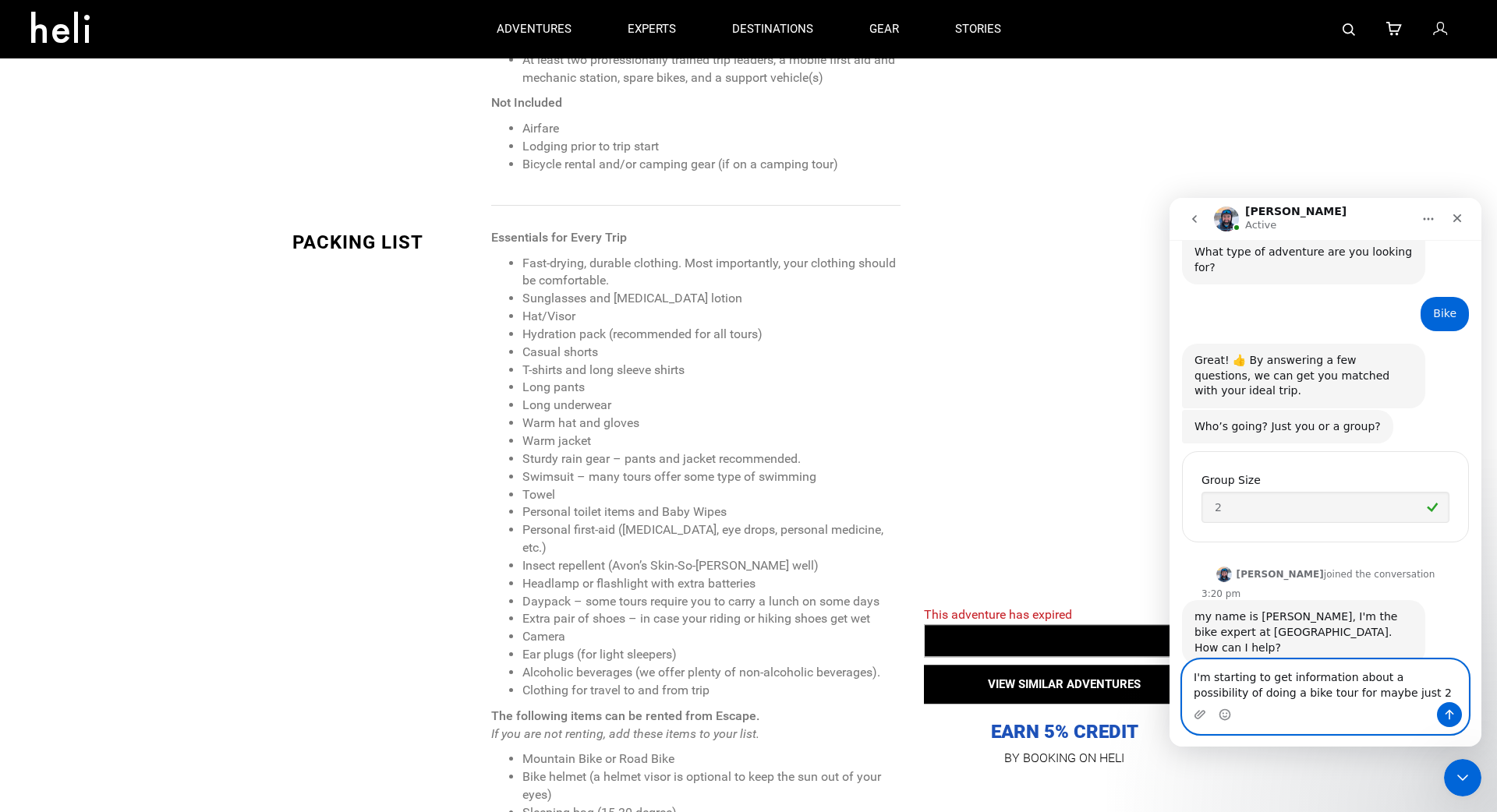
click at [1381, 687] on textarea "I'm starting to get information about a possibility of doing a bike tour for ma…" at bounding box center [1325, 681] width 285 height 42
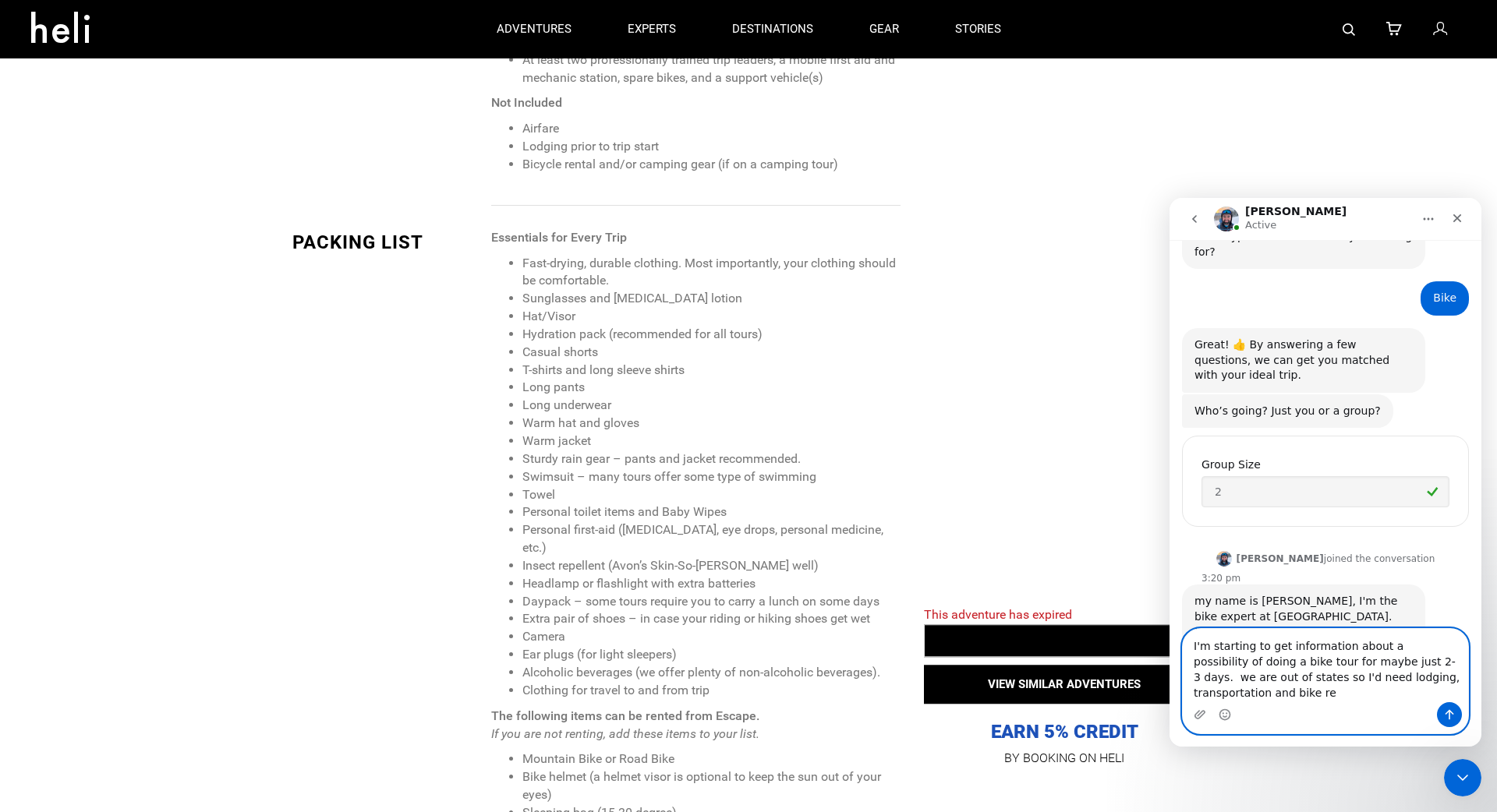
scroll to position [190, 0]
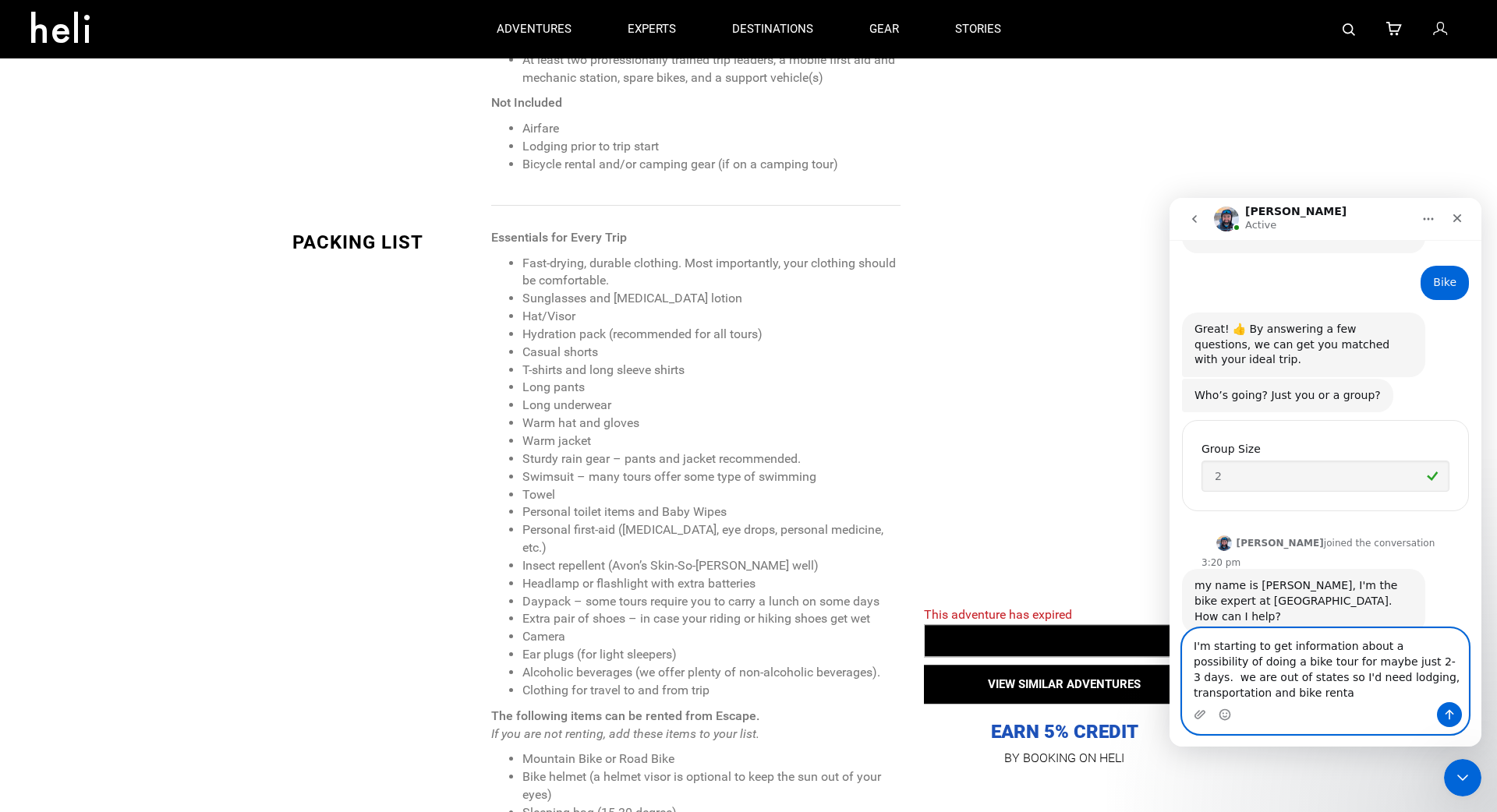
type textarea "I'm starting to get information about a possibility of doing a bike tour for ma…"
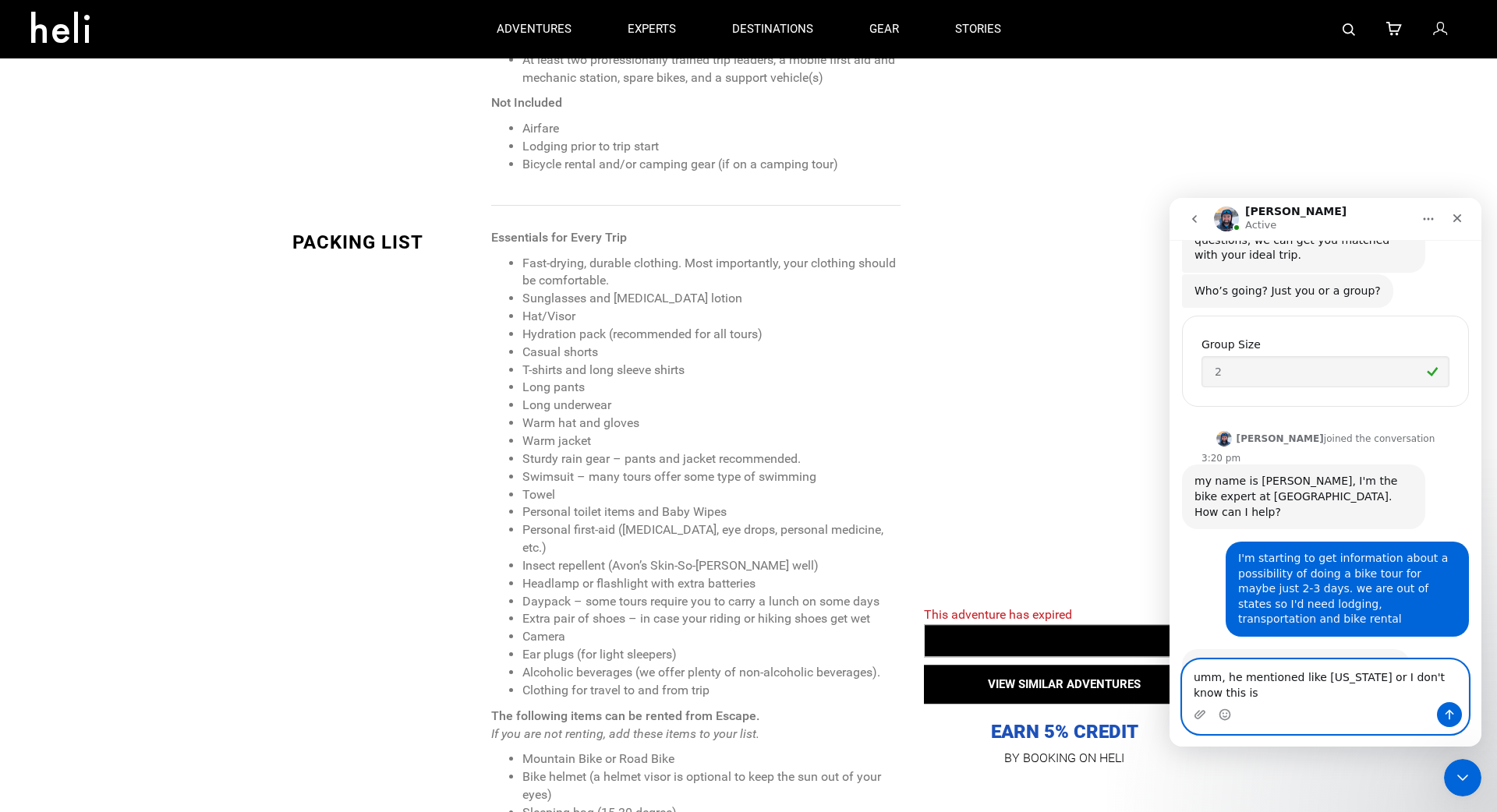
scroll to position [310, 0]
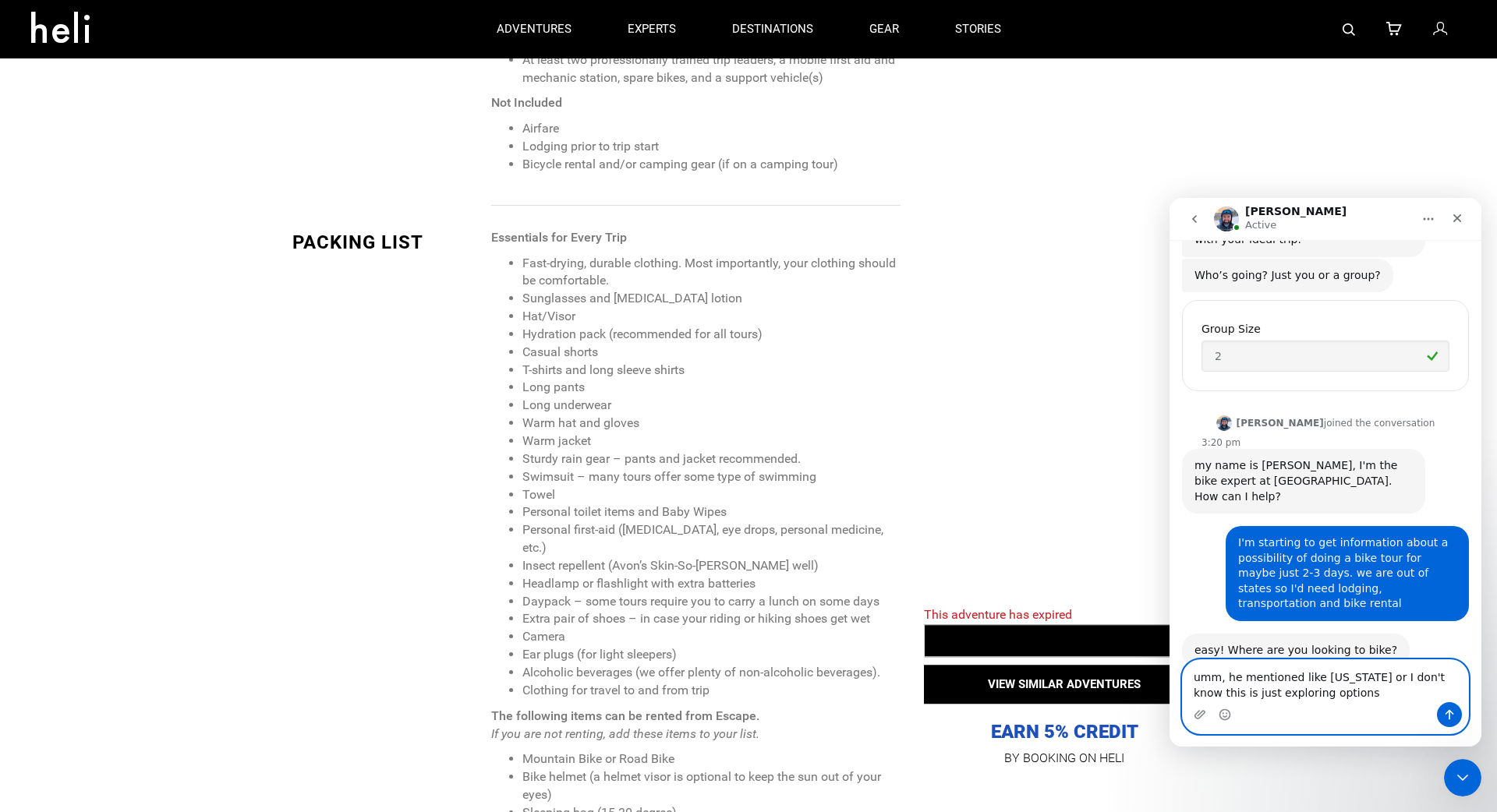
type textarea "umm, he mentioned like [US_STATE] or I don't know this is just exploring option…"
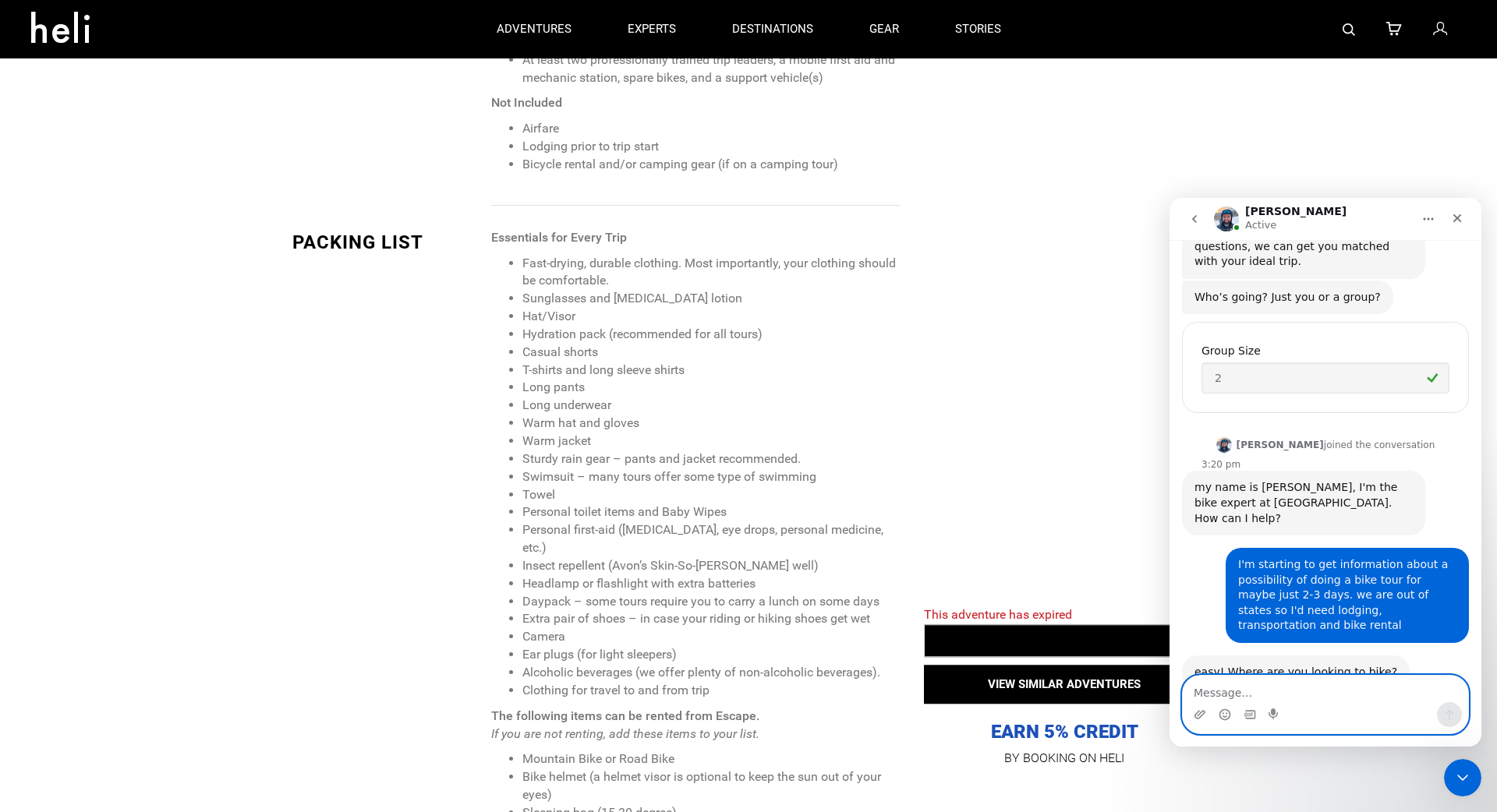
scroll to position [355, 0]
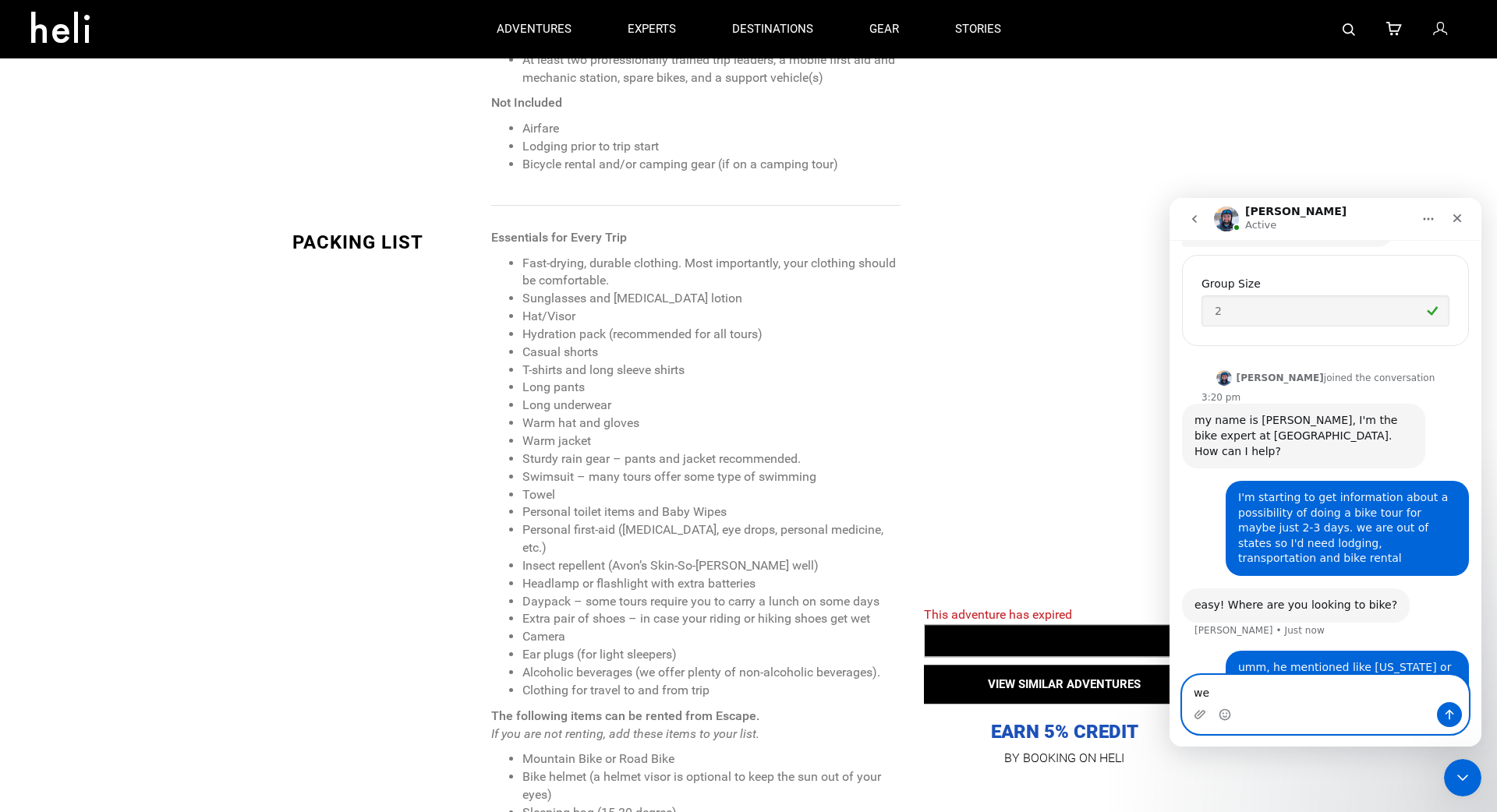
type textarea "w"
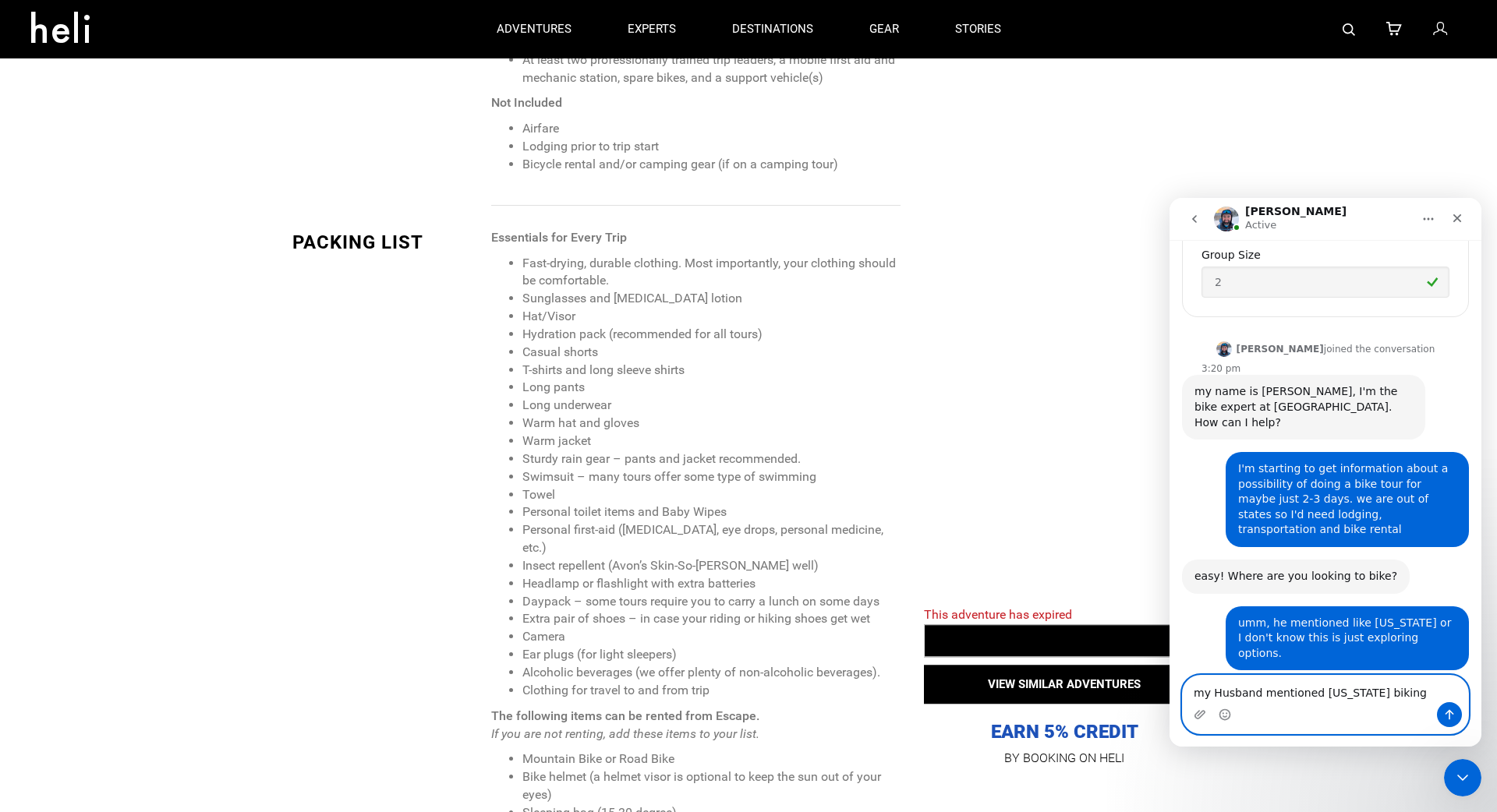
scroll to position [451, 0]
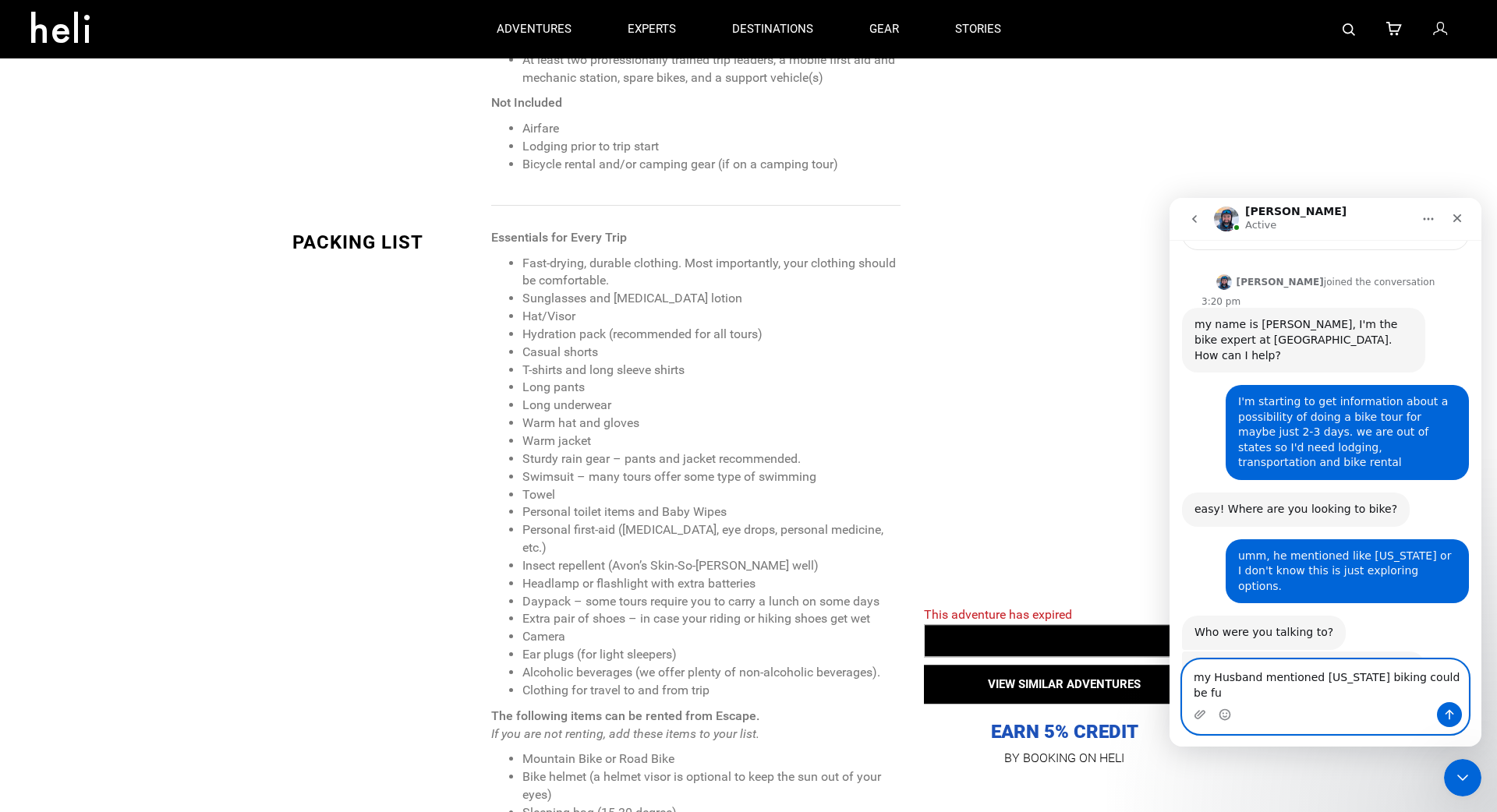
type textarea "my Husband mentioned [US_STATE] biking could be fun"
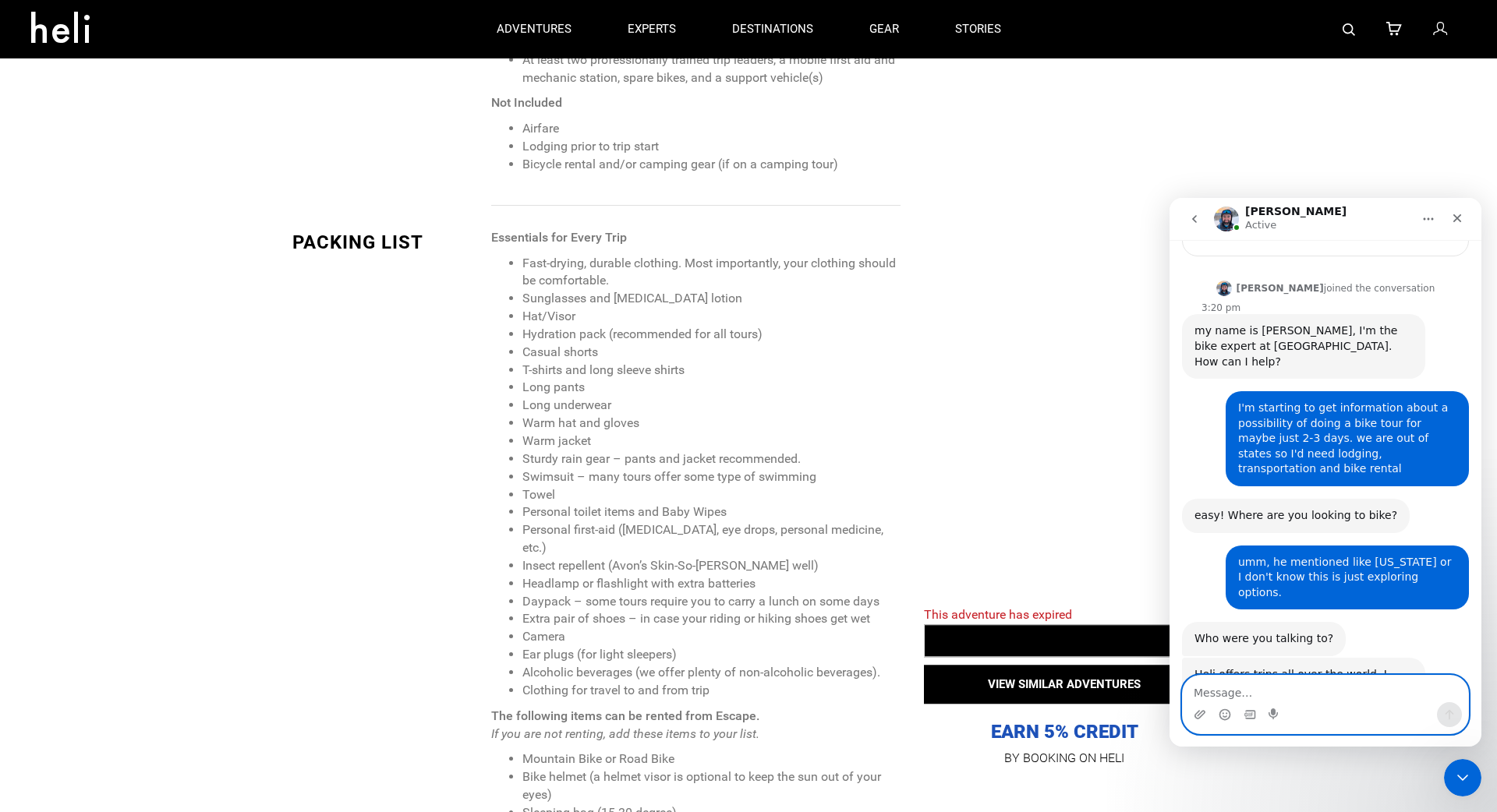
scroll to position [512, 0]
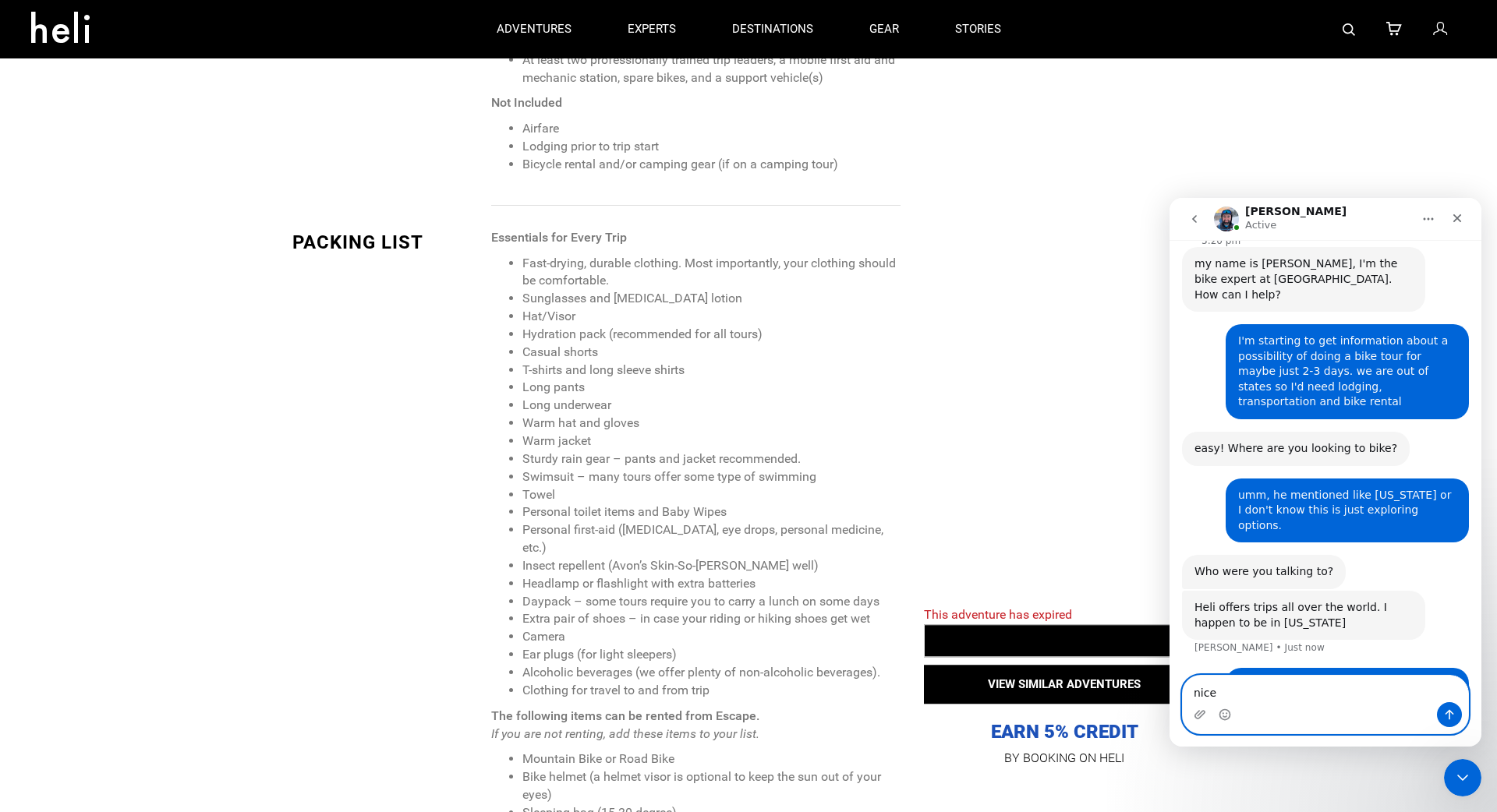
type textarea "nice!"
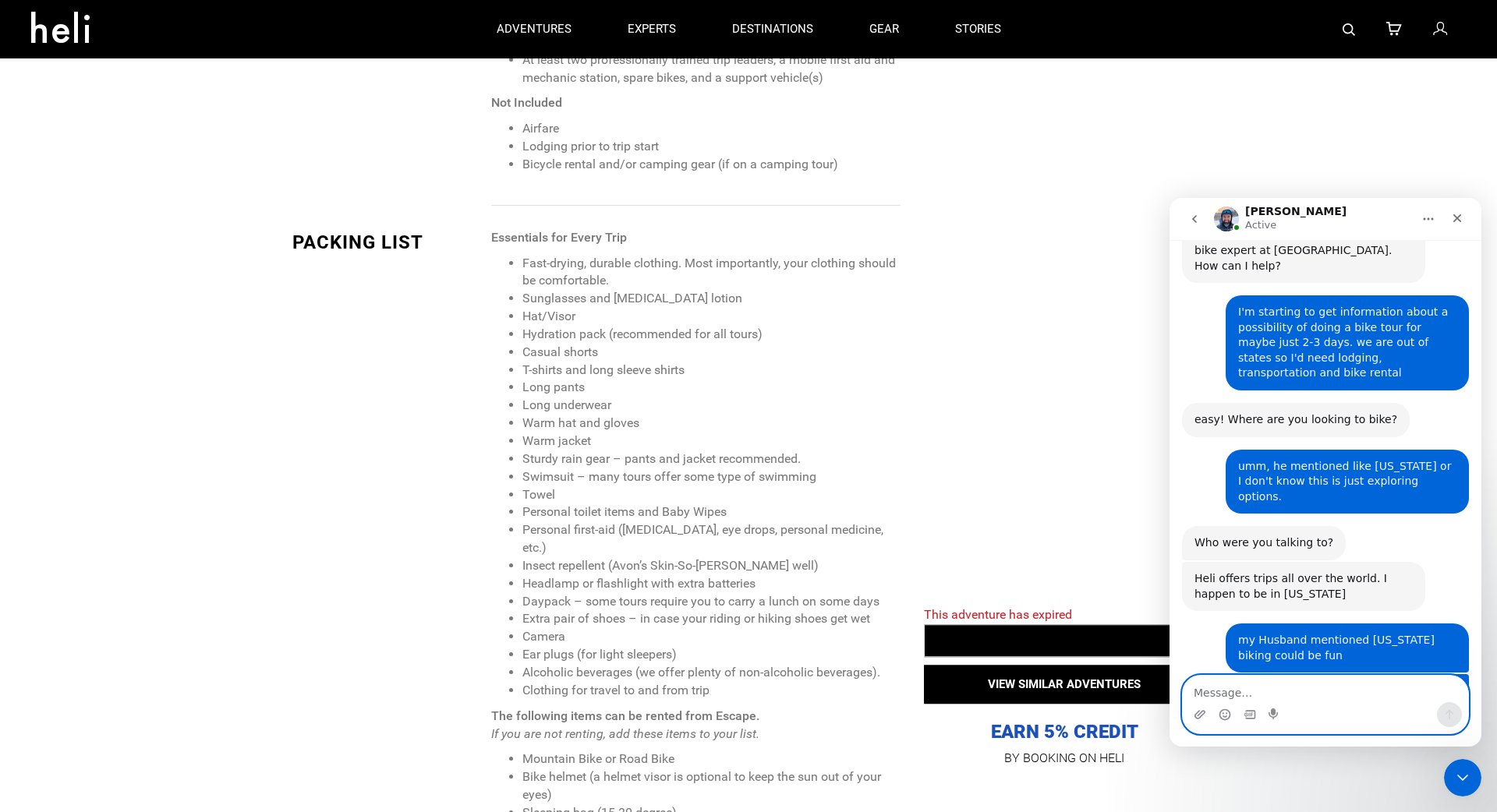
scroll to position [608, 0]
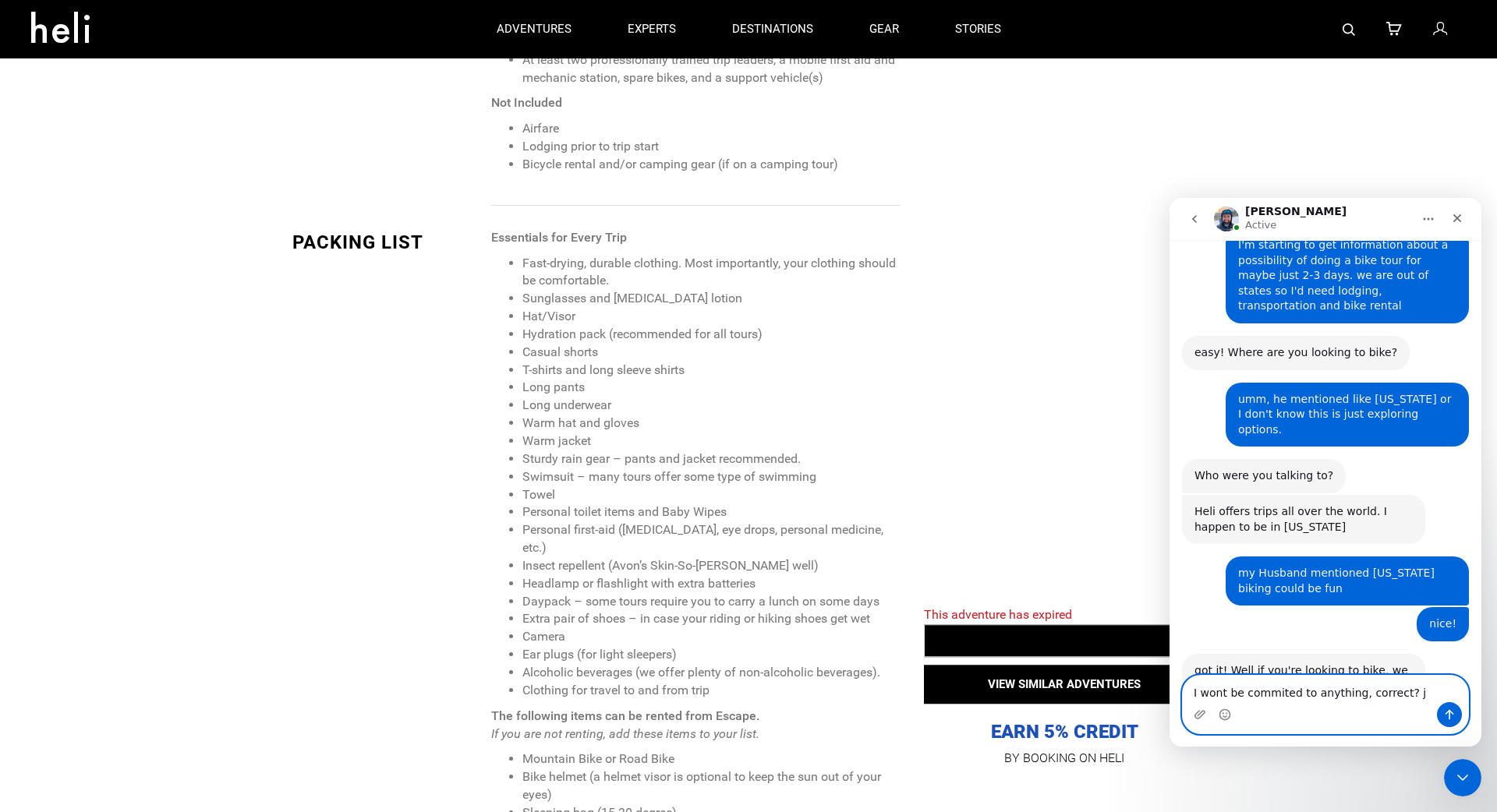
type textarea "I wont be commited to anything, correct?"
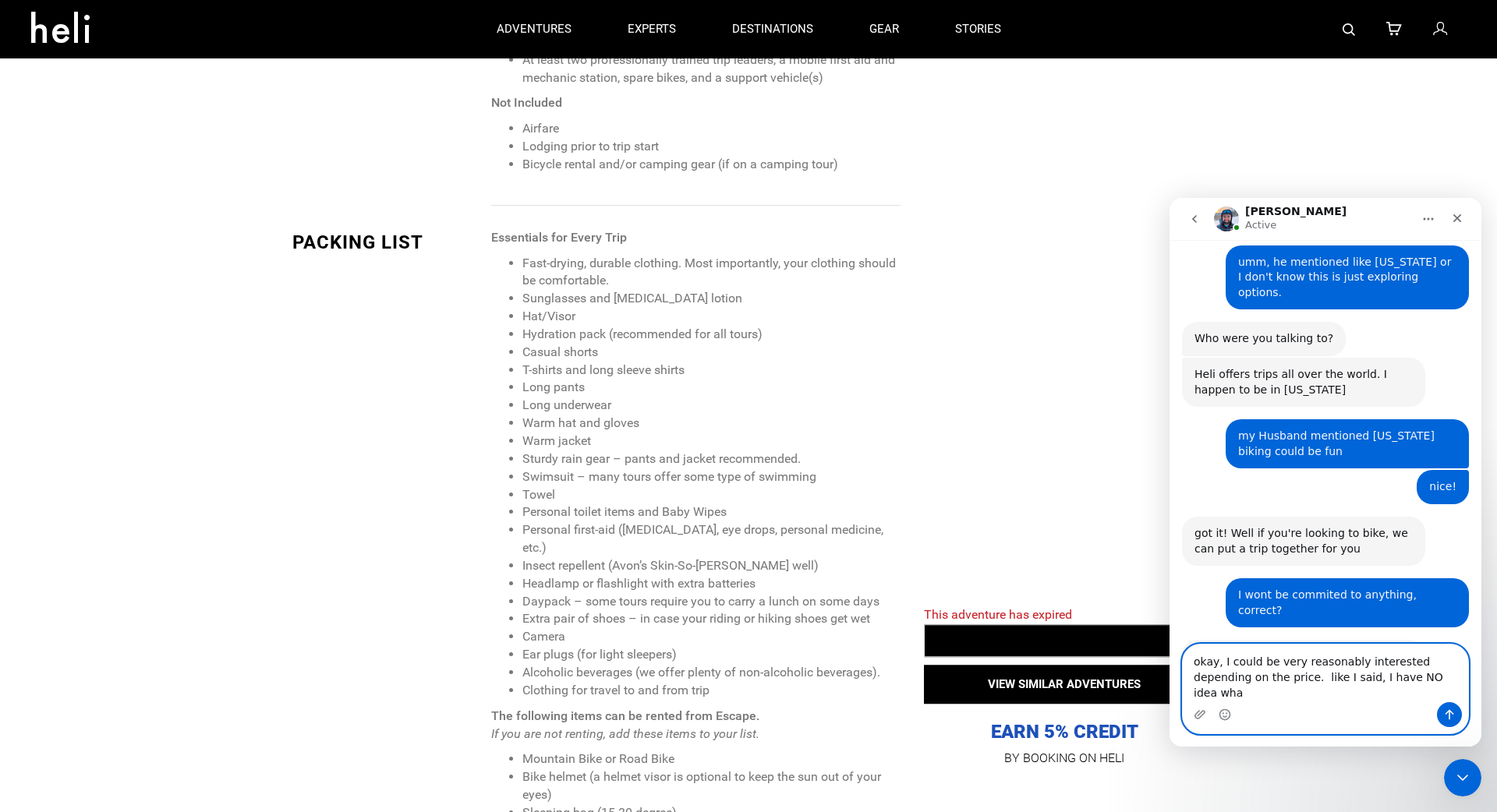
scroll to position [760, 0]
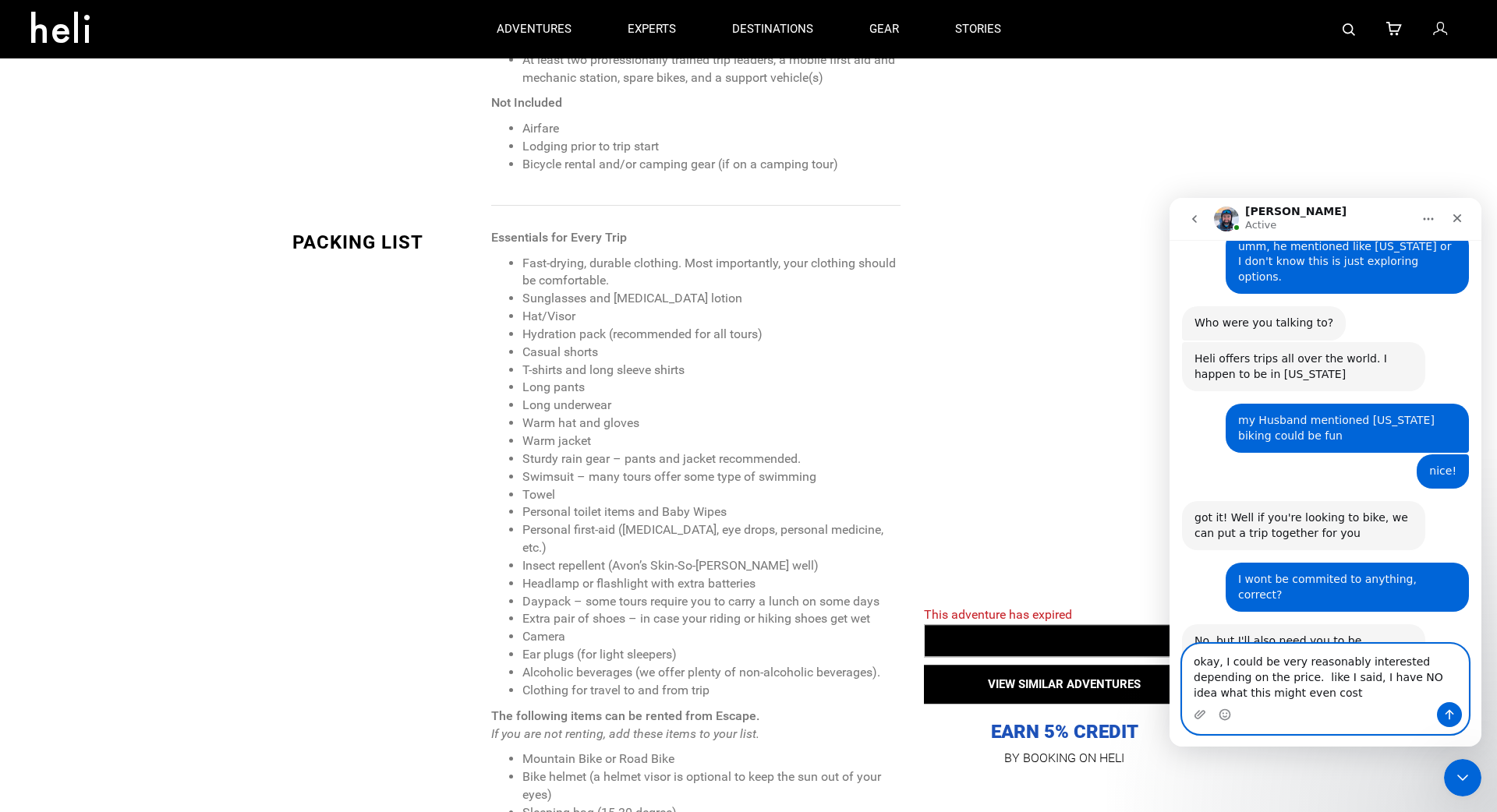
type textarea "okay, I could be very reasonably interested depending on the price. like I said…"
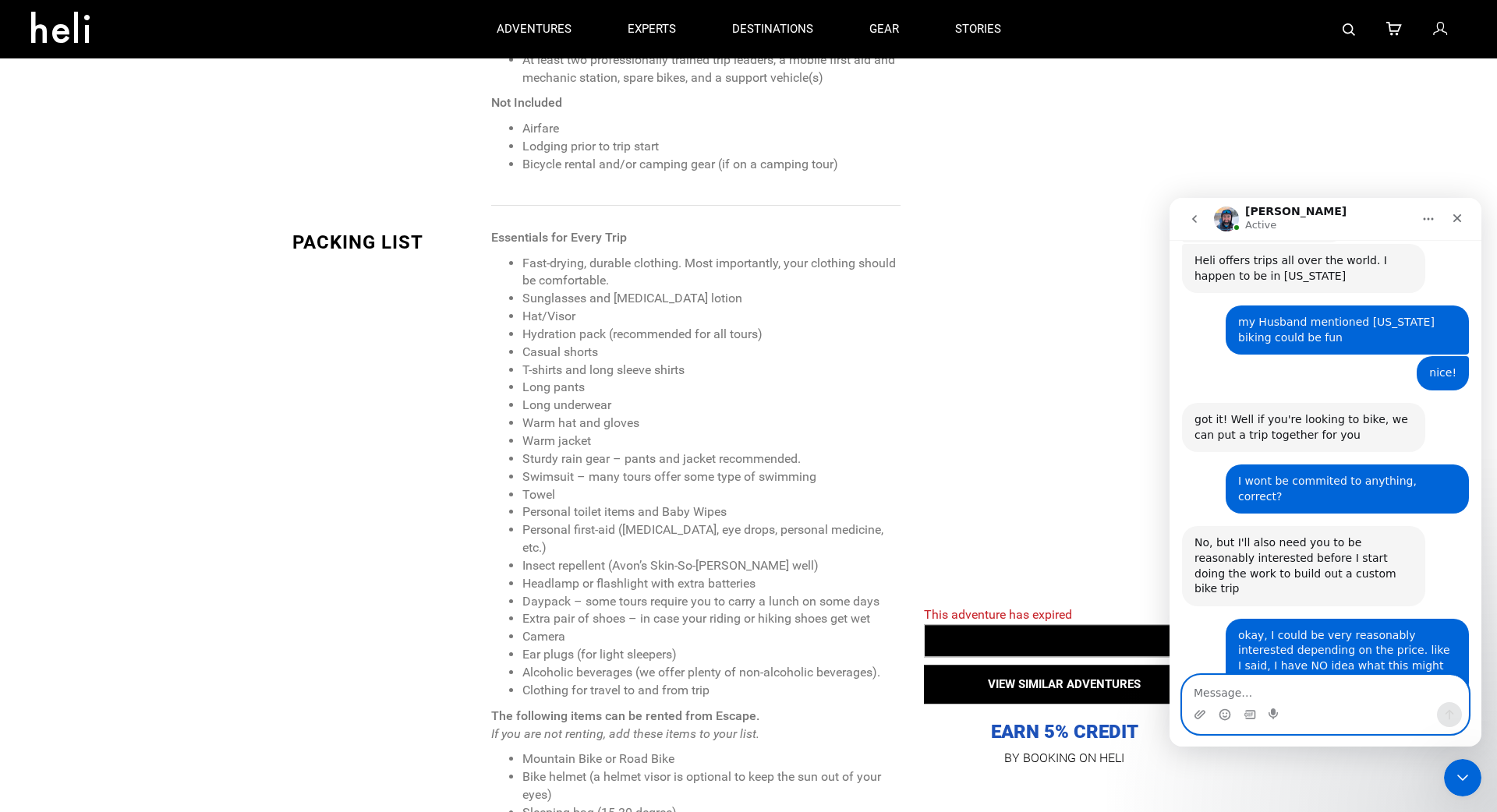
scroll to position [955, 0]
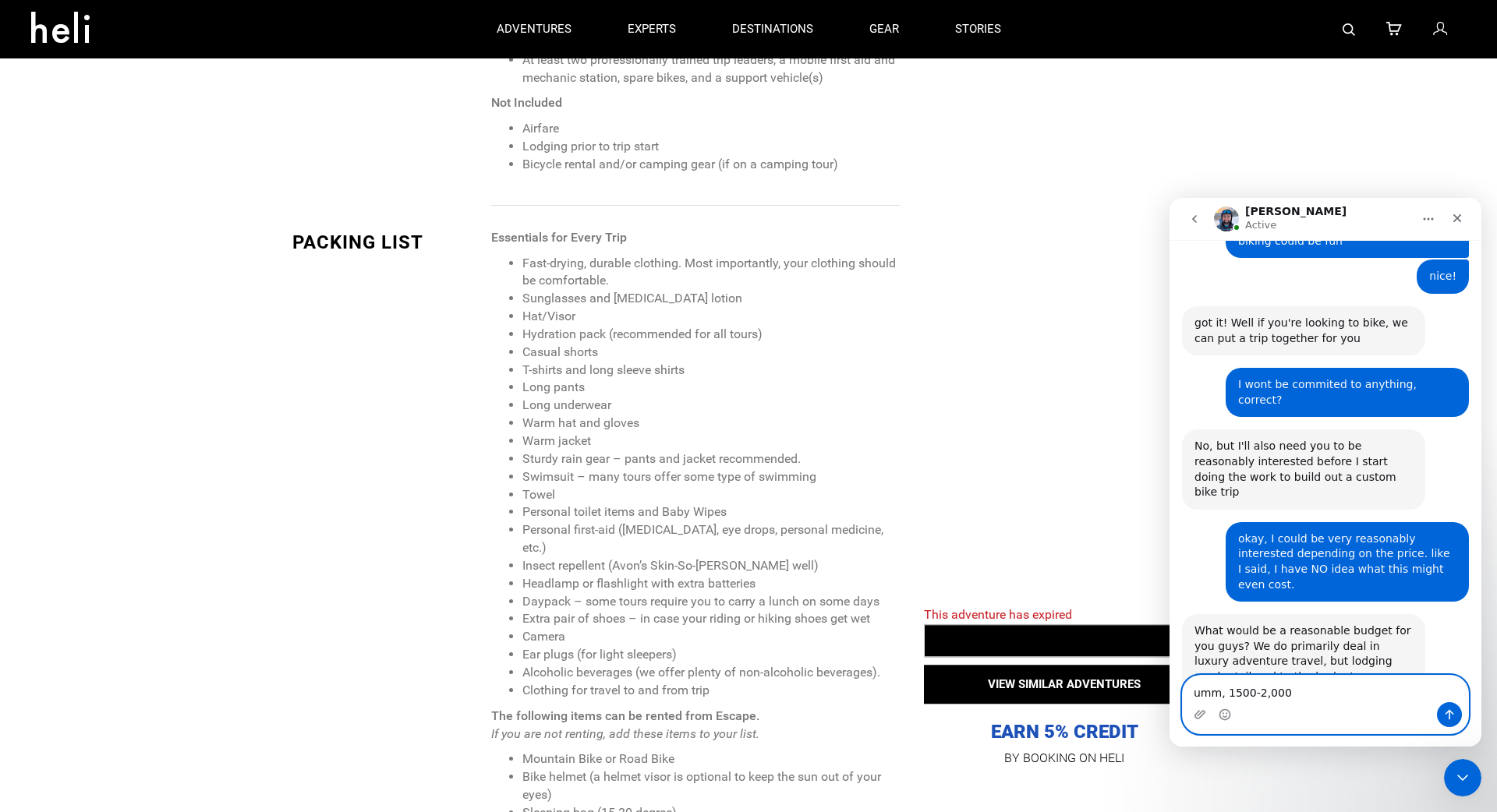
type textarea "umm, 1500-2,000?"
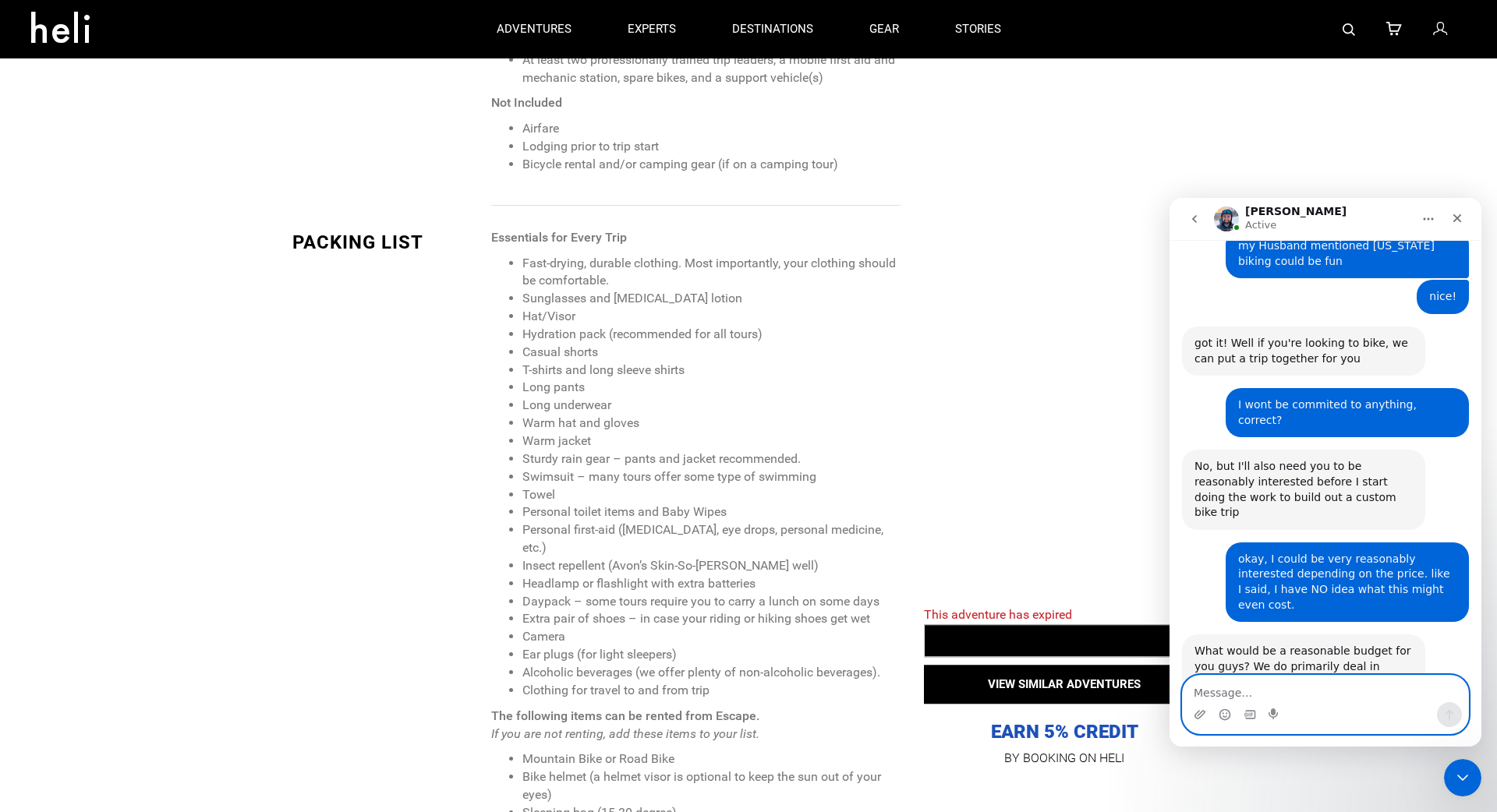
scroll to position [1017, 0]
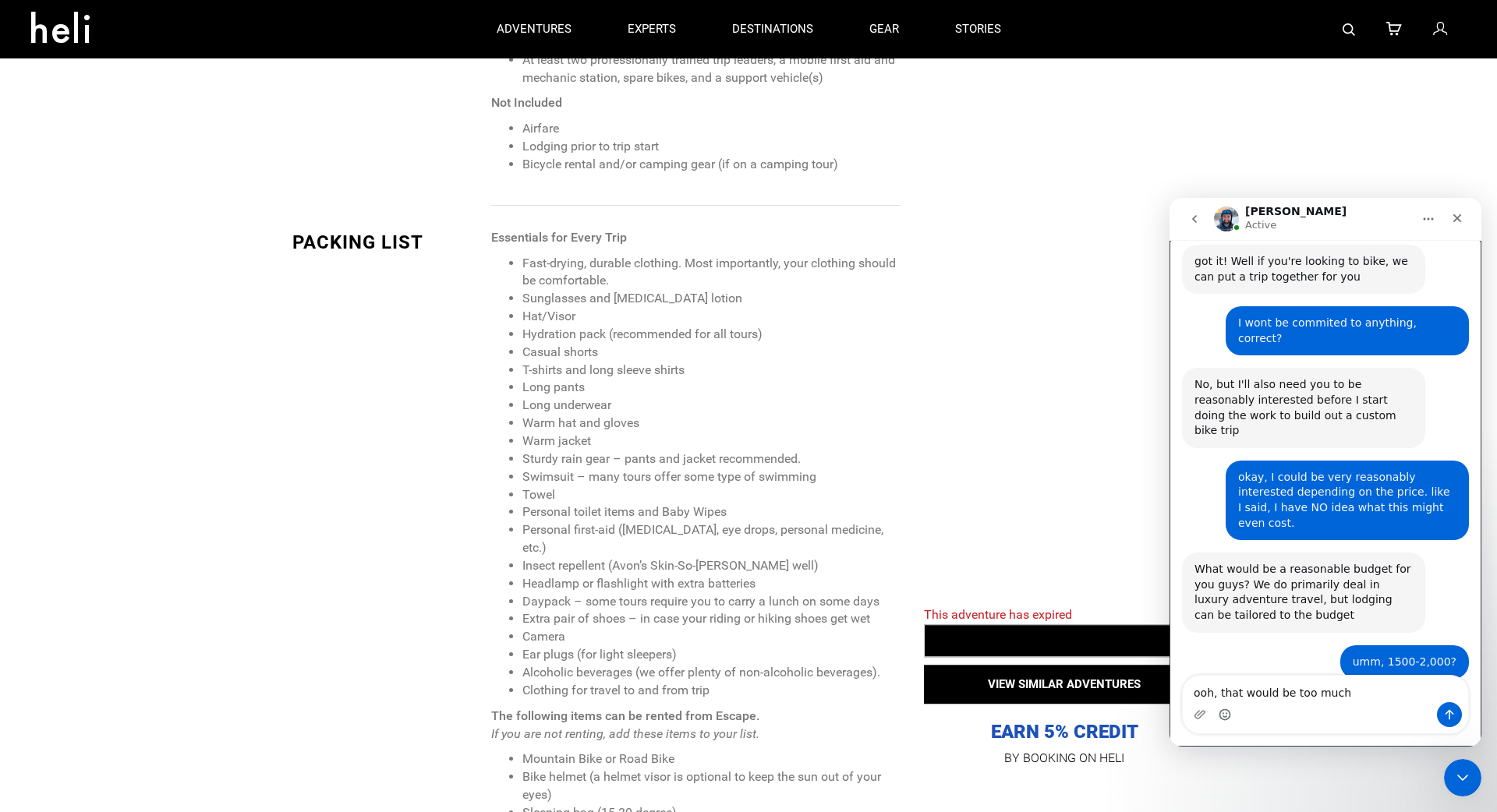
click at [1221, 716] on icon "Emoji picker" at bounding box center [1224, 714] width 12 height 12
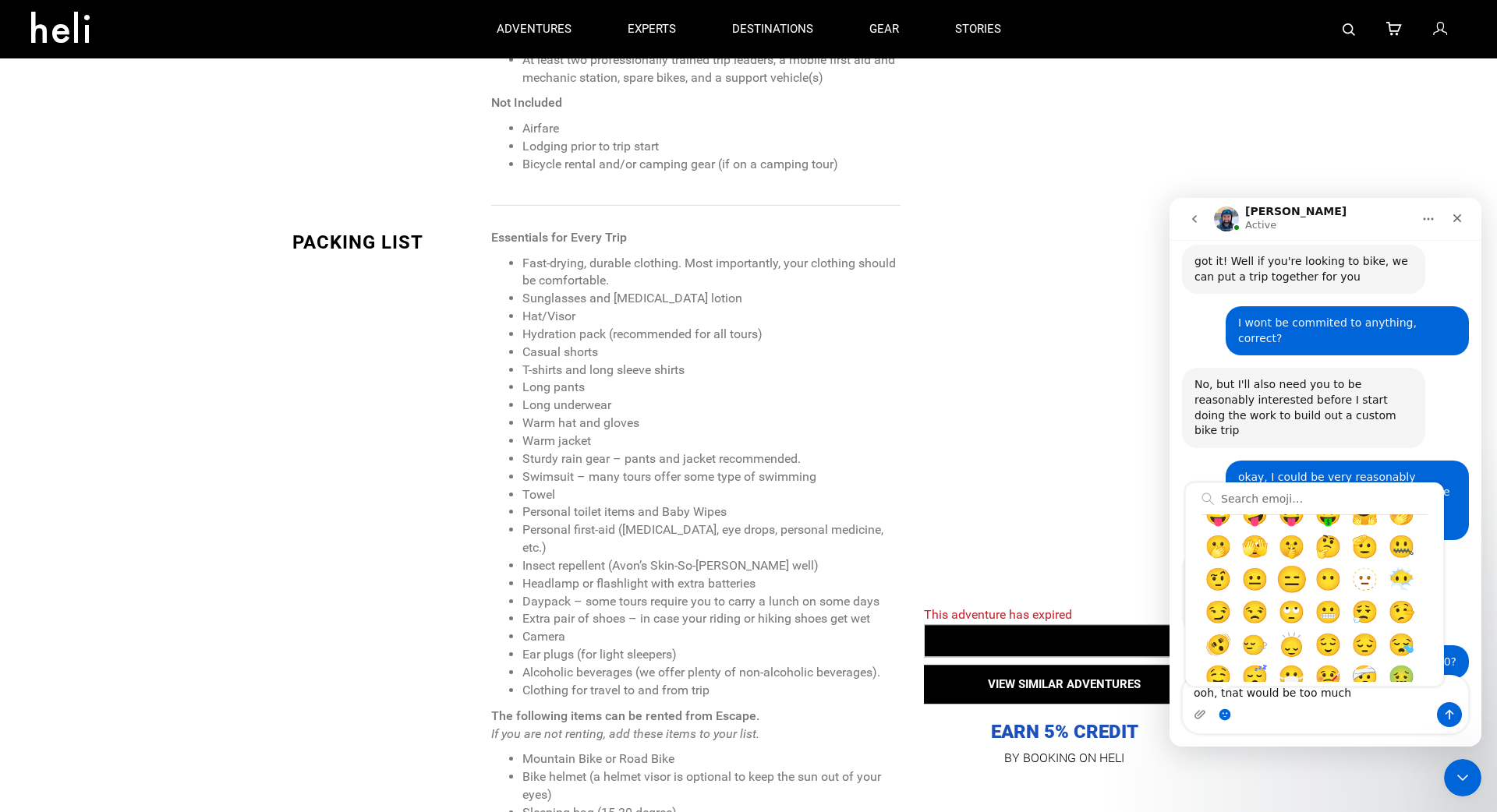
scroll to position [254, 0]
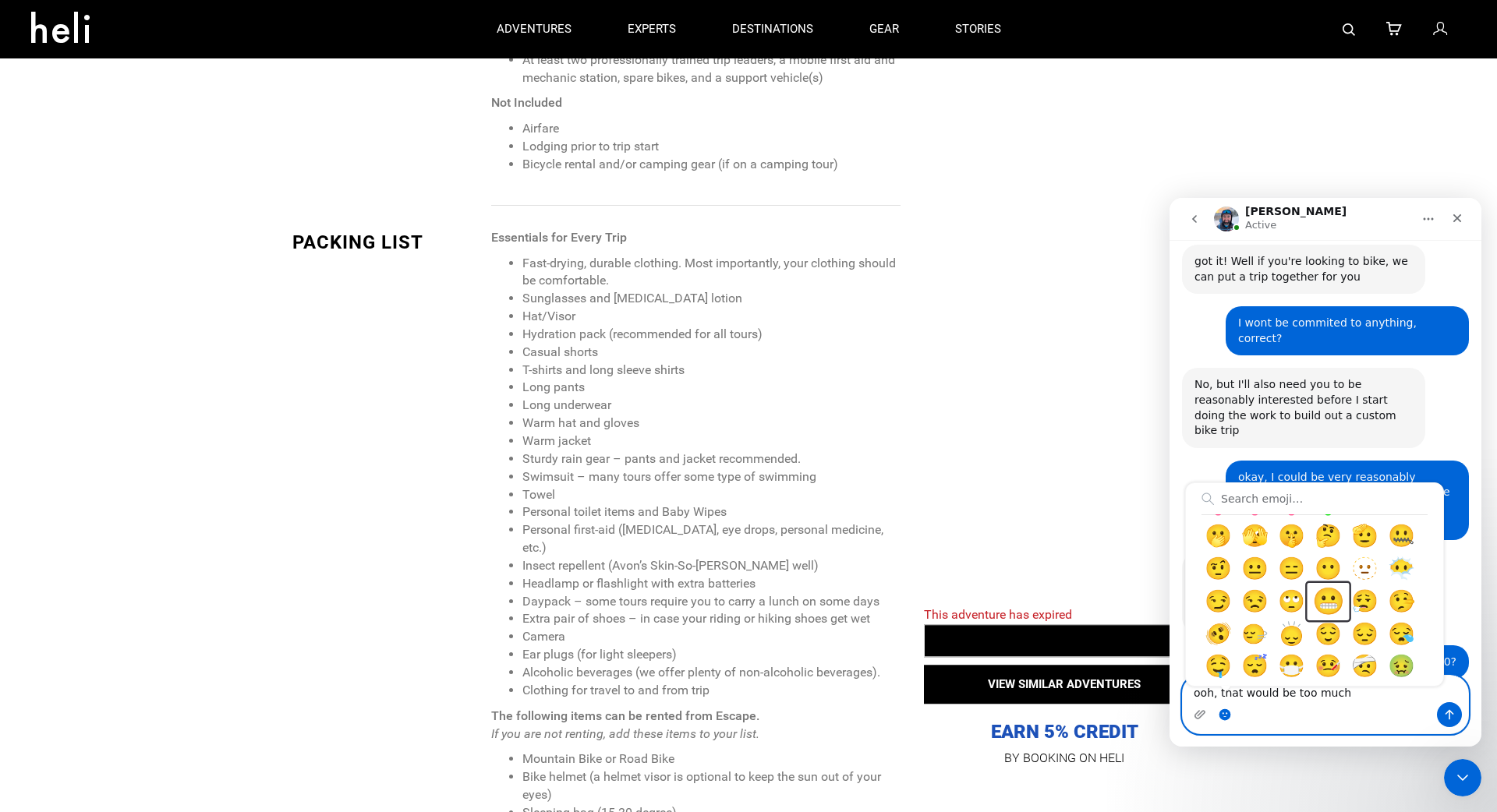
type textarea "ooh, that would be too much😬"
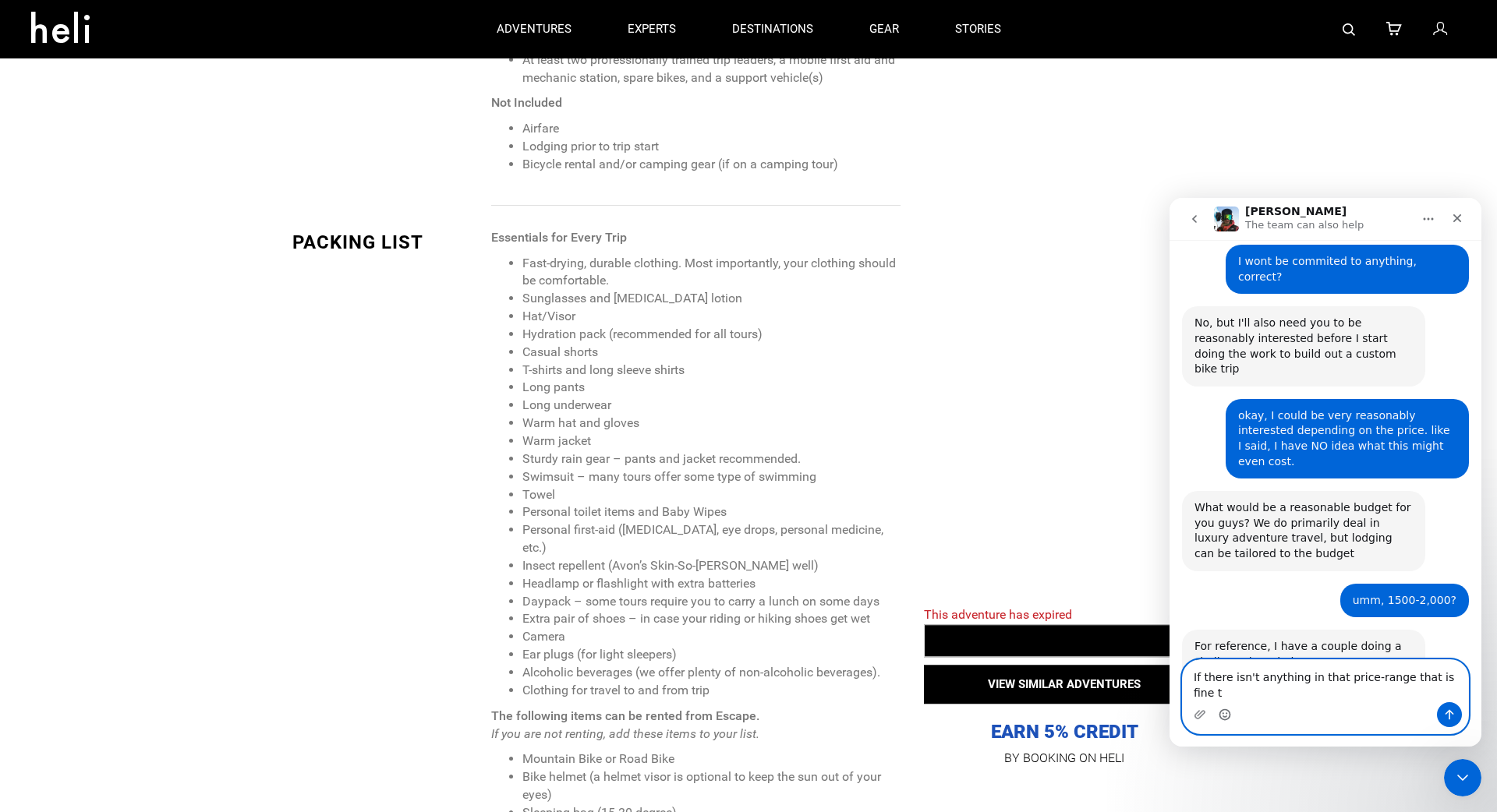
scroll to position [1063, 0]
type textarea "If there isn't anything in that price-range that is fine, too."
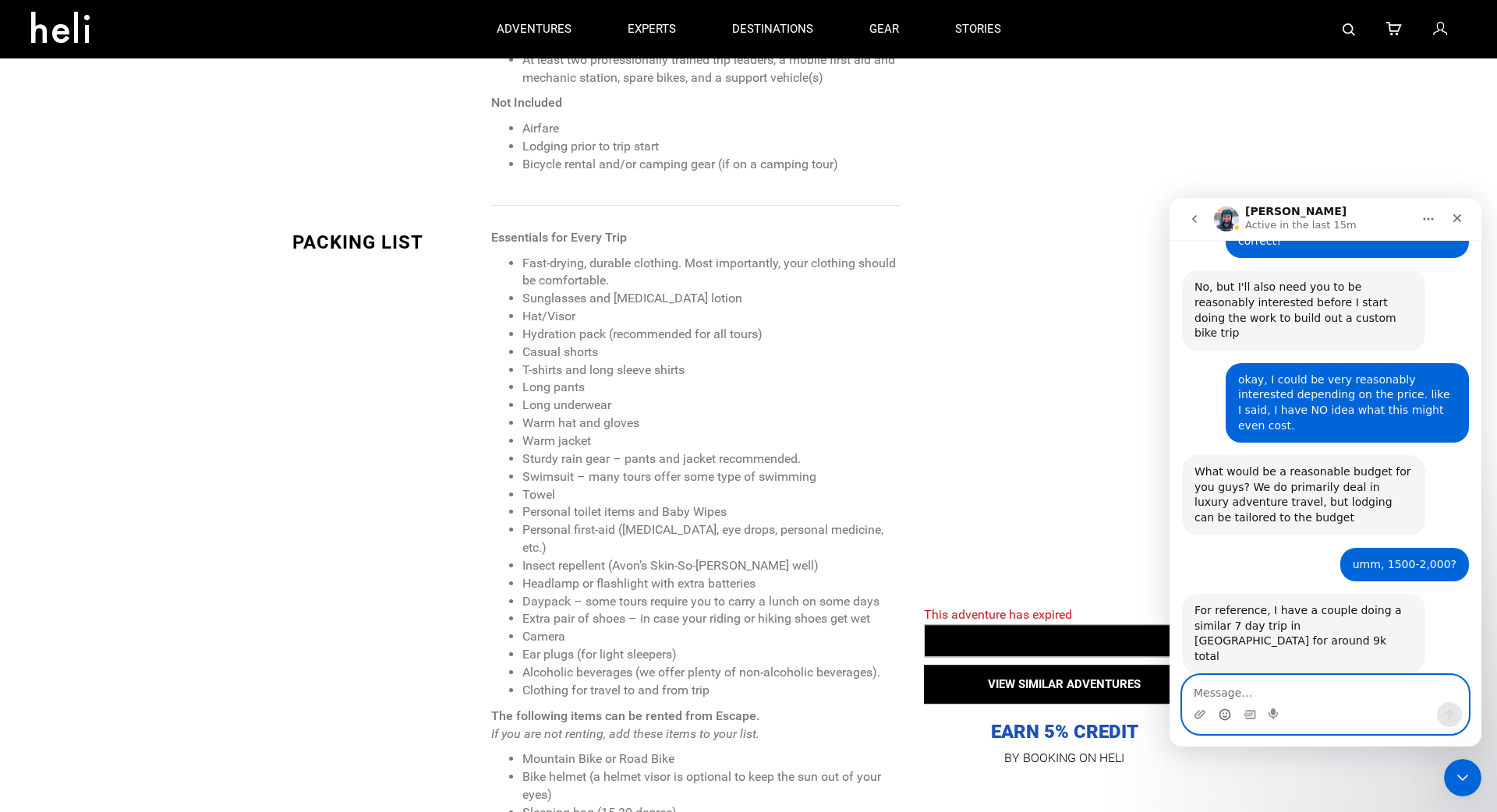
scroll to position [1113, 0]
